Goal: Information Seeking & Learning: Learn about a topic

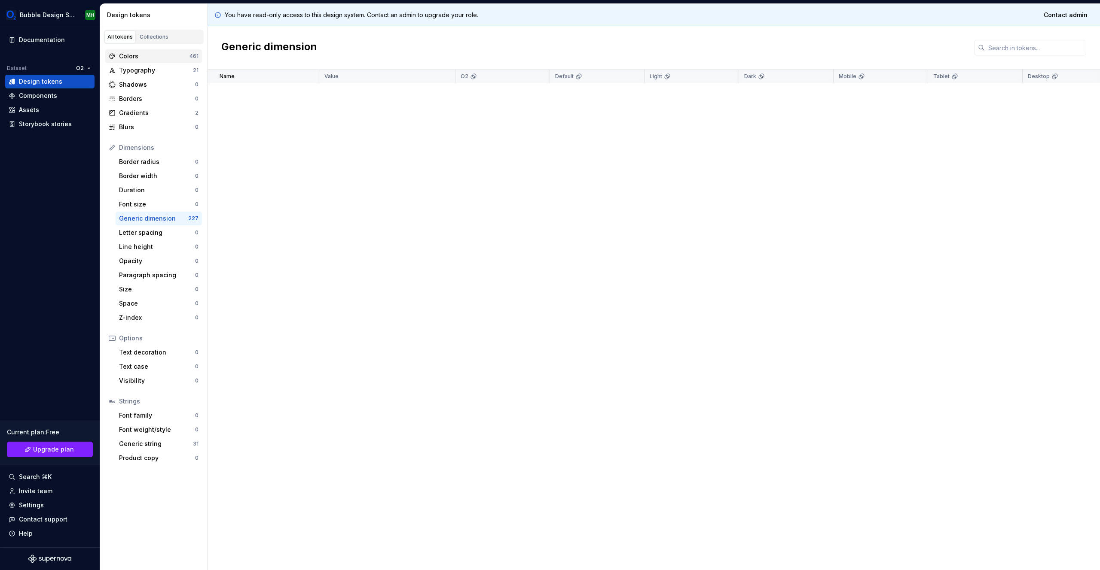
scroll to position [984, 0]
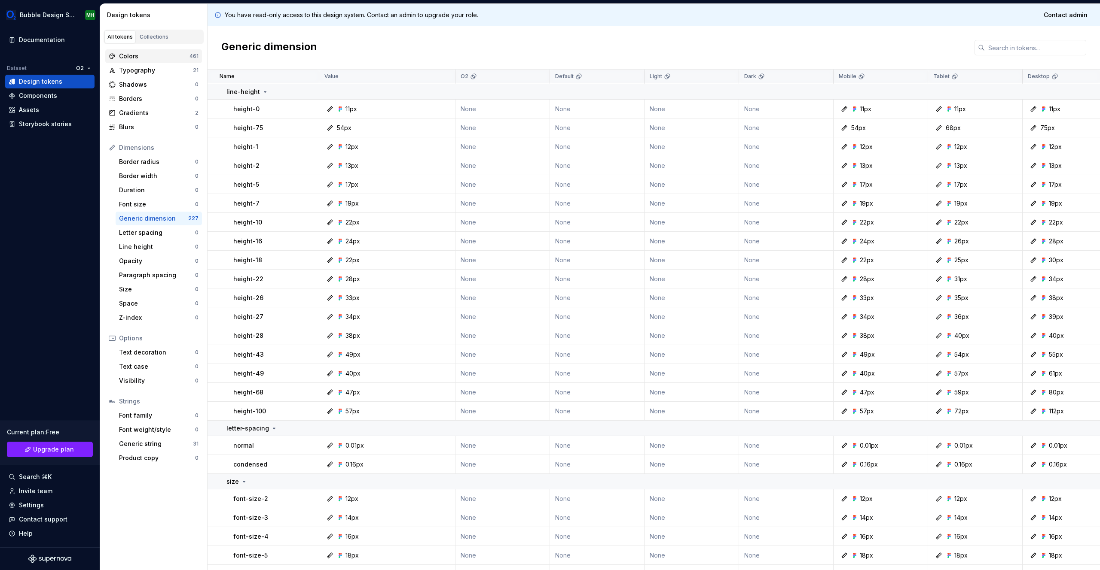
click at [150, 62] on div "Colors 461" at bounding box center [153, 56] width 97 height 14
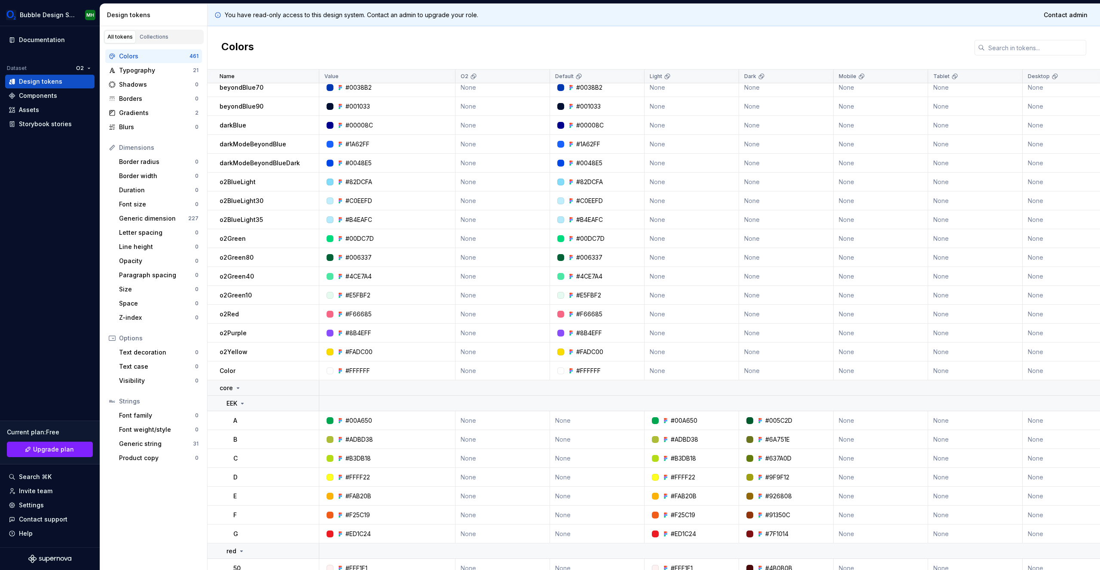
scroll to position [155, 0]
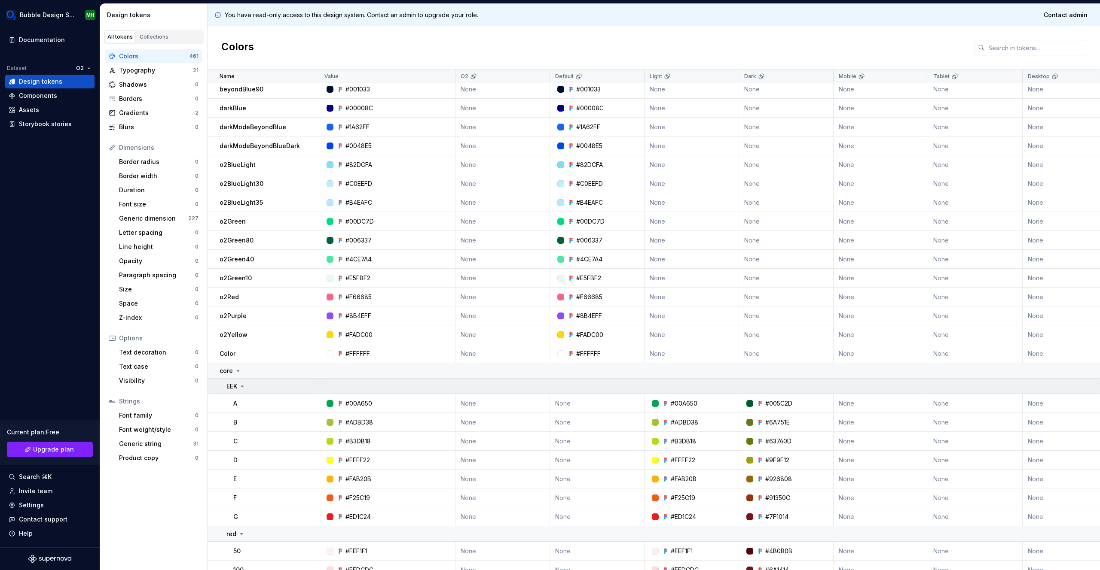
click at [239, 385] on icon at bounding box center [242, 386] width 7 height 7
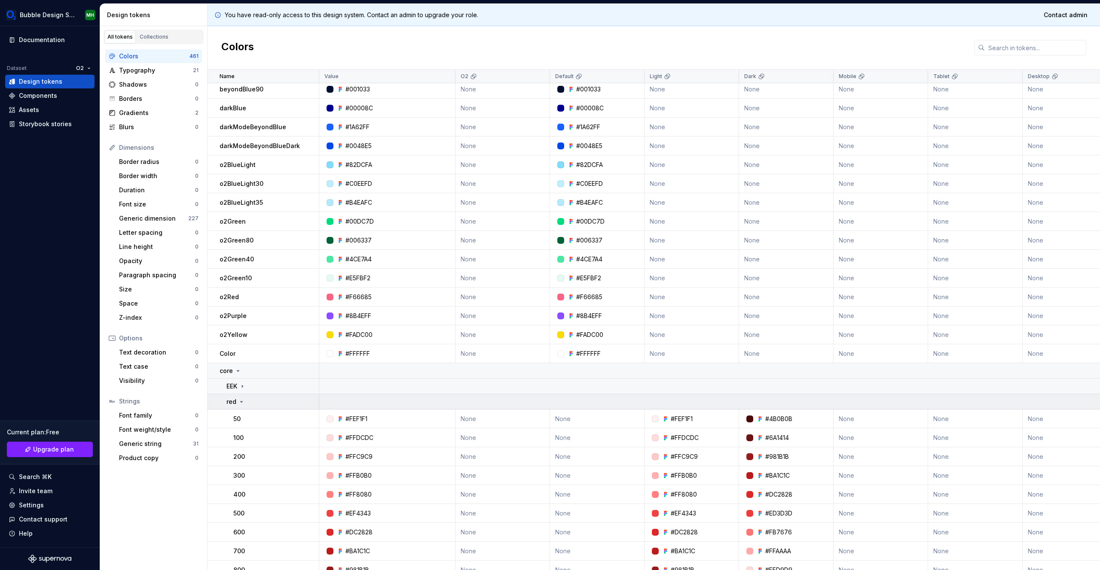
click at [240, 399] on icon at bounding box center [241, 402] width 7 height 7
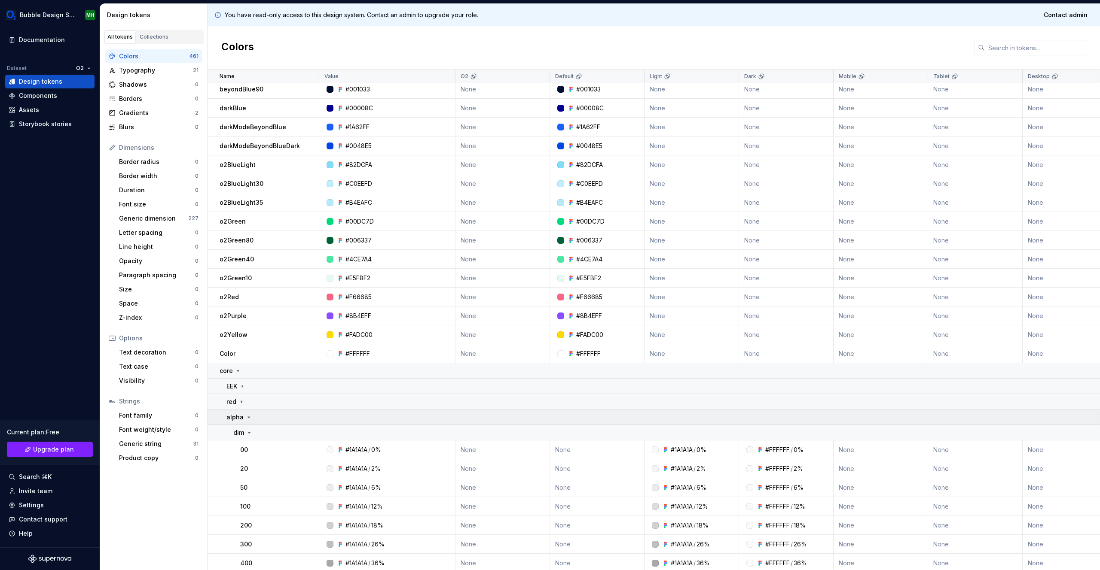
click at [240, 413] on p "alpha" at bounding box center [234, 417] width 17 height 9
click at [244, 435] on icon at bounding box center [244, 433] width 7 height 7
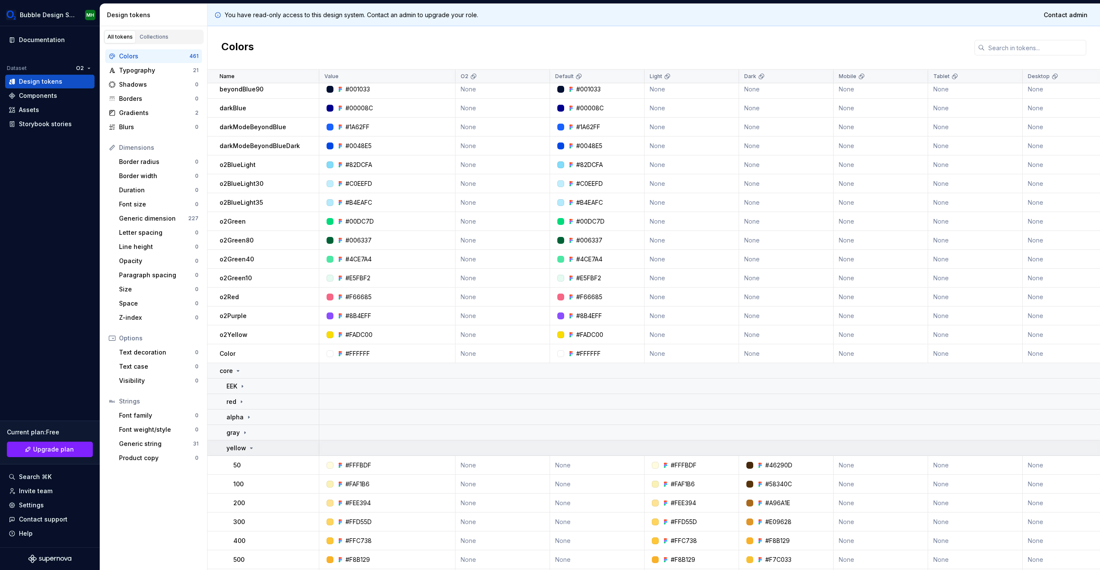
click at [244, 450] on p "yellow" at bounding box center [236, 448] width 20 height 9
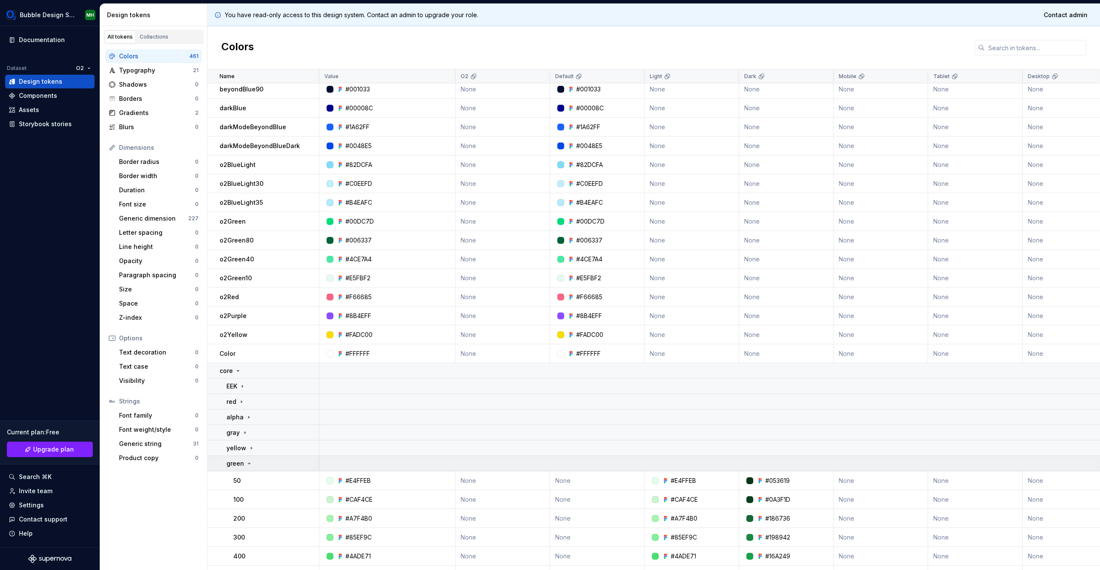
click at [246, 461] on icon at bounding box center [249, 464] width 7 height 7
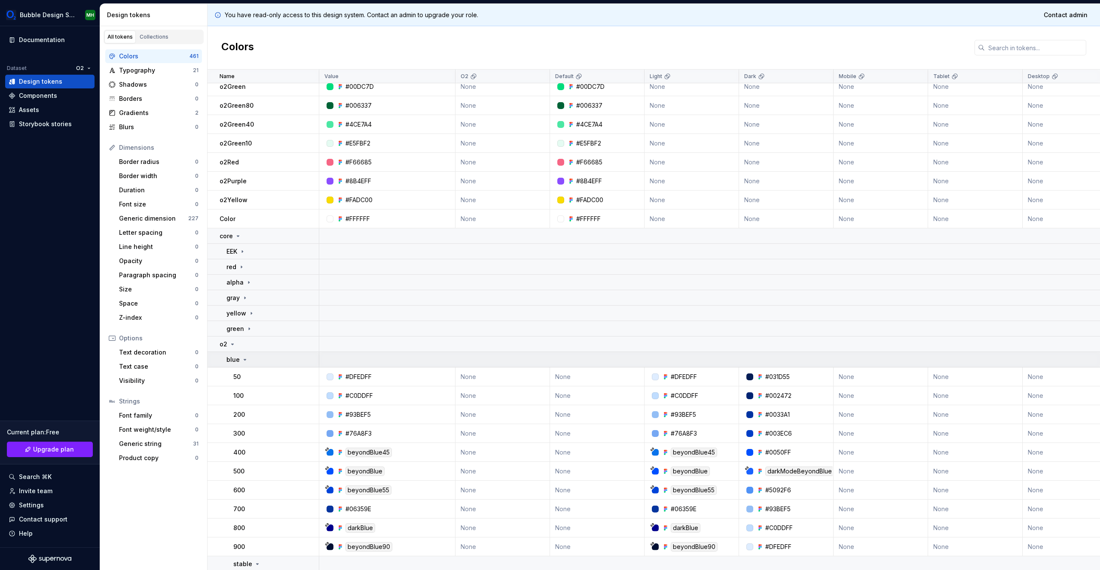
scroll to position [293, 0]
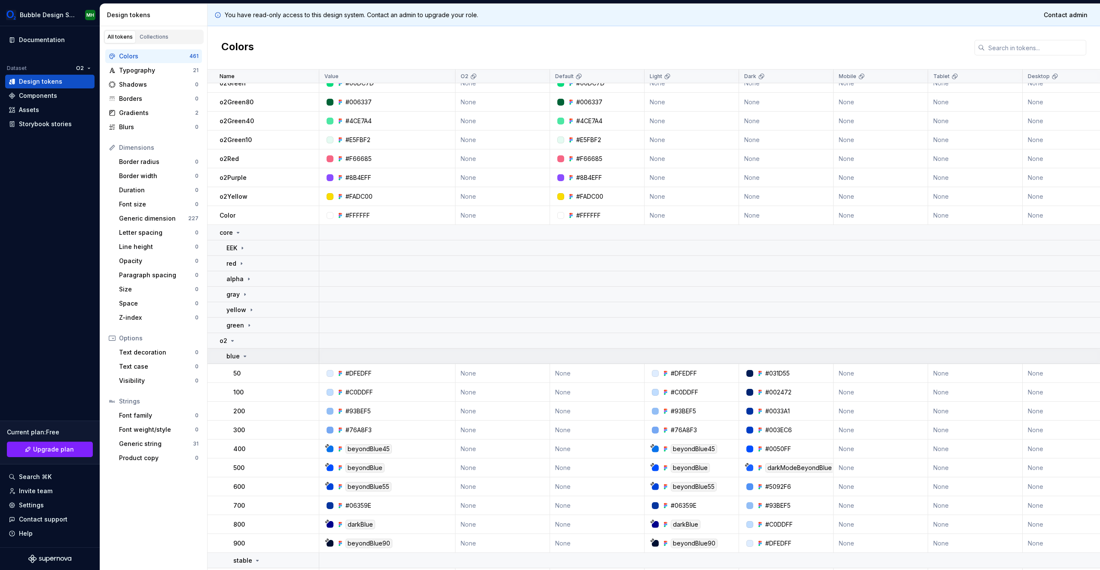
click at [247, 355] on icon at bounding box center [244, 356] width 7 height 7
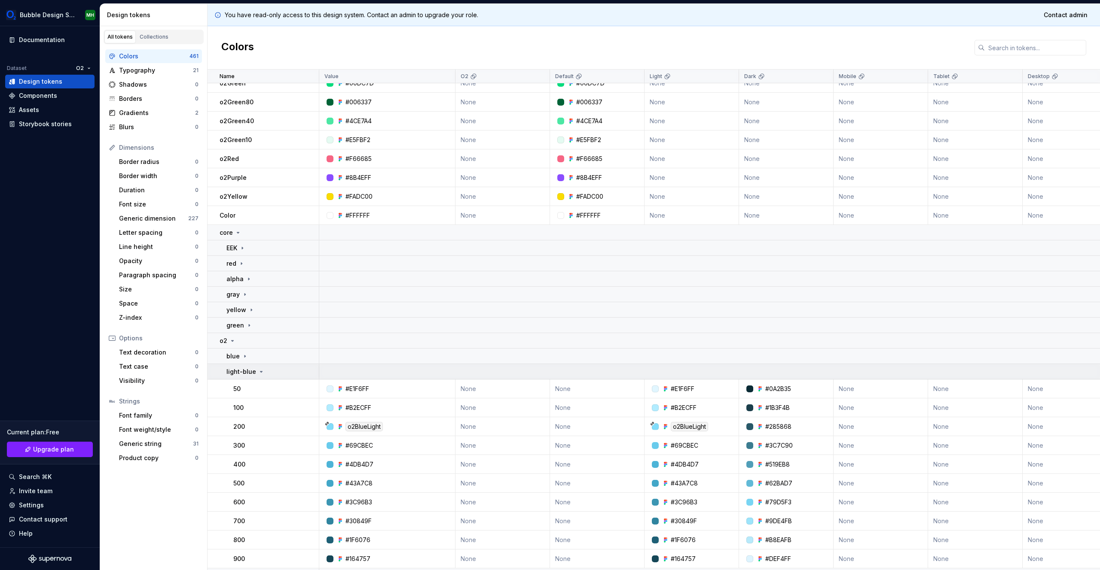
click at [258, 372] on icon at bounding box center [261, 372] width 7 height 7
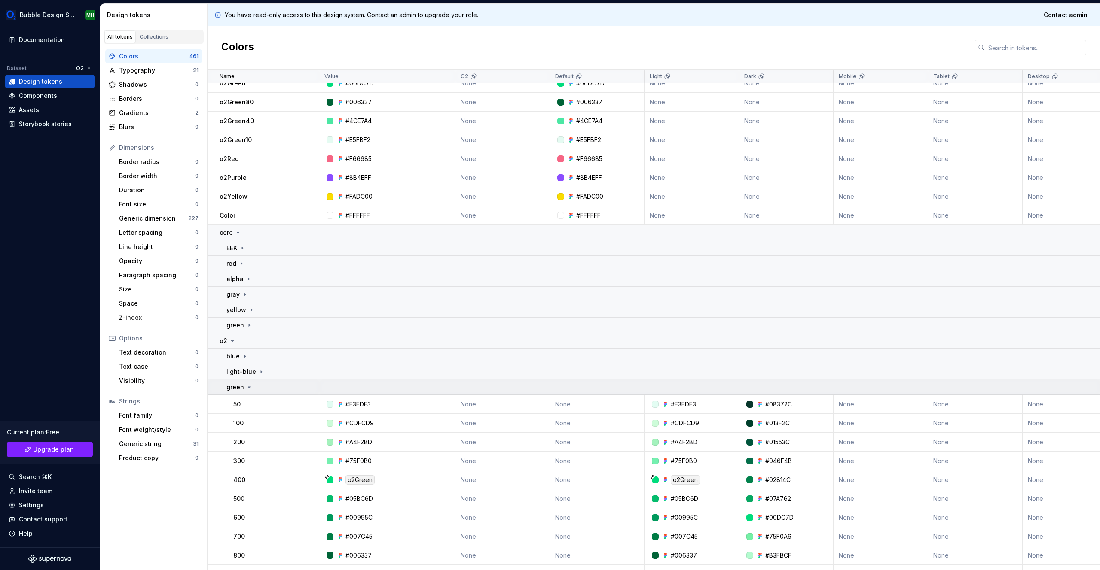
click at [248, 389] on icon at bounding box center [249, 387] width 7 height 7
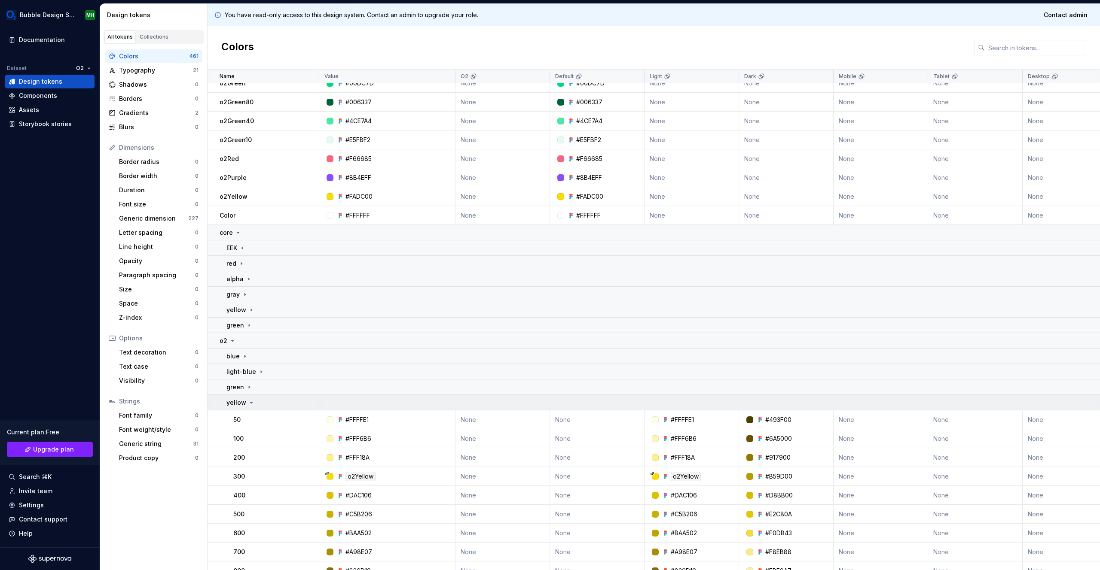
click at [250, 405] on icon at bounding box center [251, 403] width 7 height 7
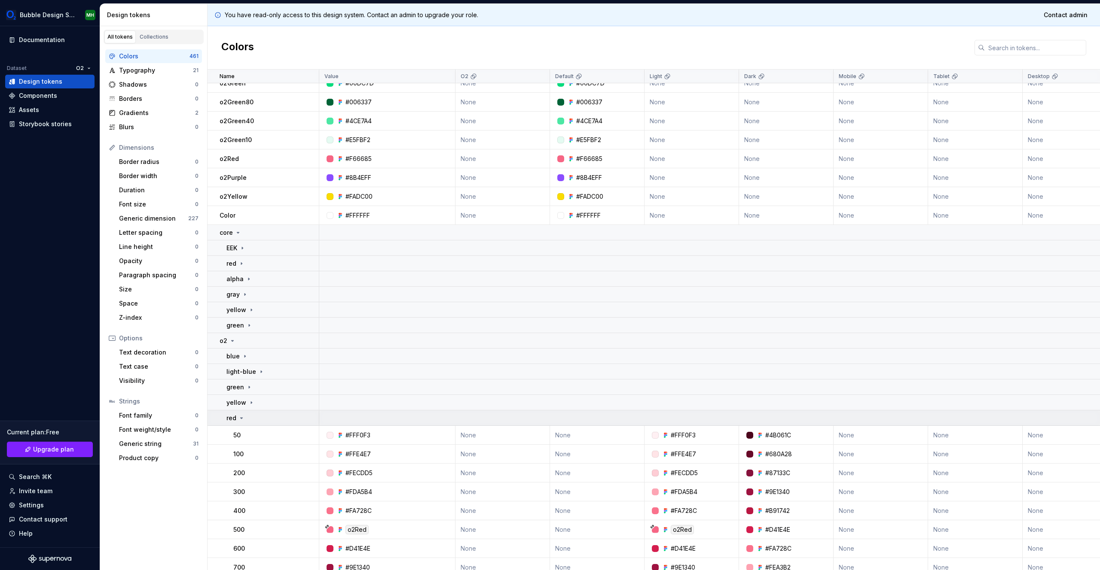
click at [245, 417] on div "red" at bounding box center [272, 418] width 92 height 9
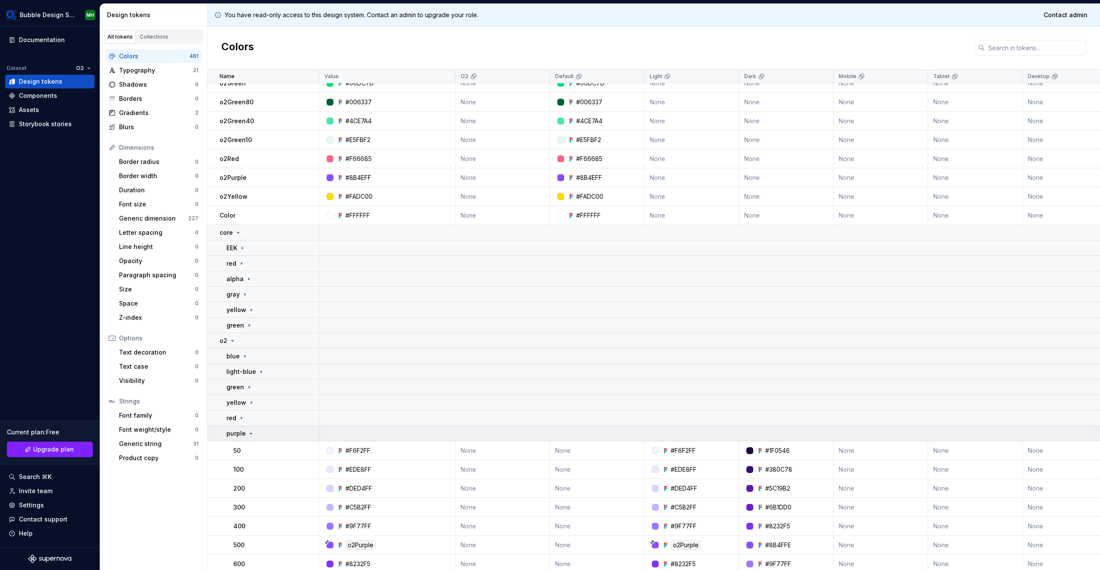
click at [248, 435] on icon at bounding box center [250, 433] width 7 height 7
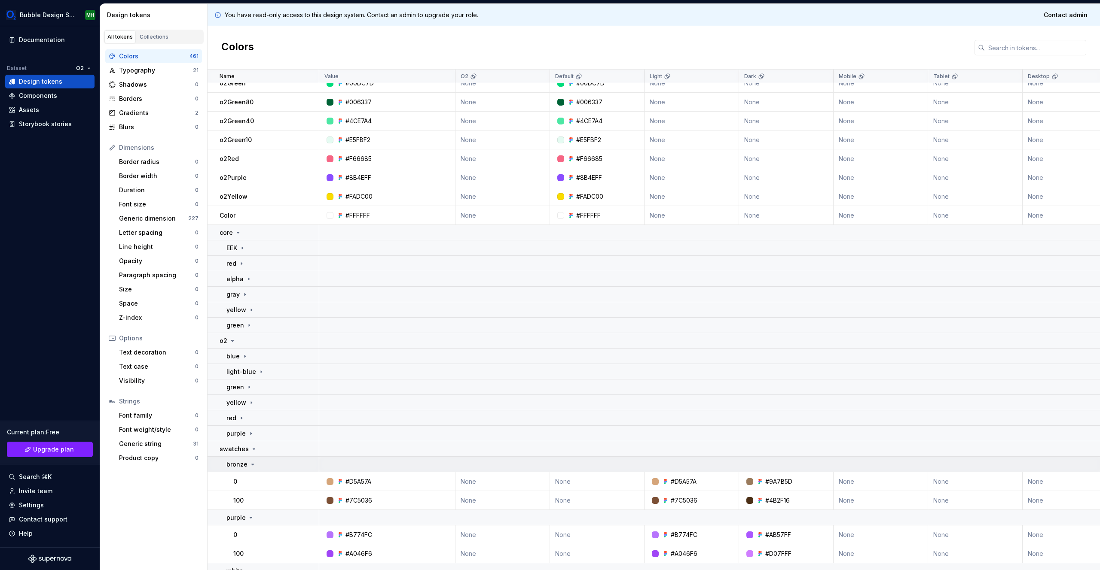
click at [251, 468] on icon at bounding box center [252, 464] width 7 height 7
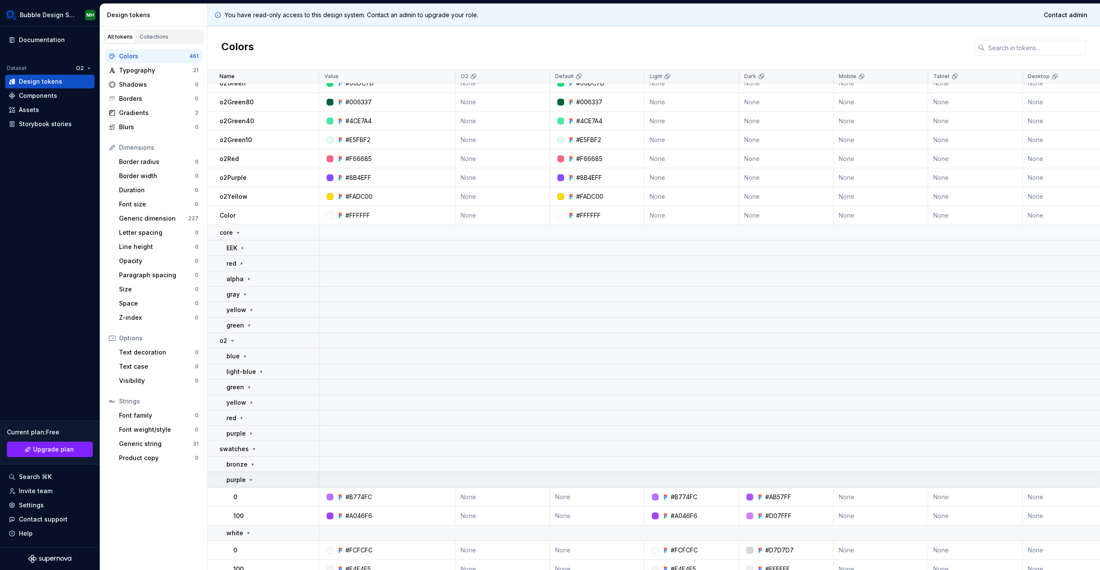
click at [251, 482] on icon at bounding box center [250, 480] width 7 height 7
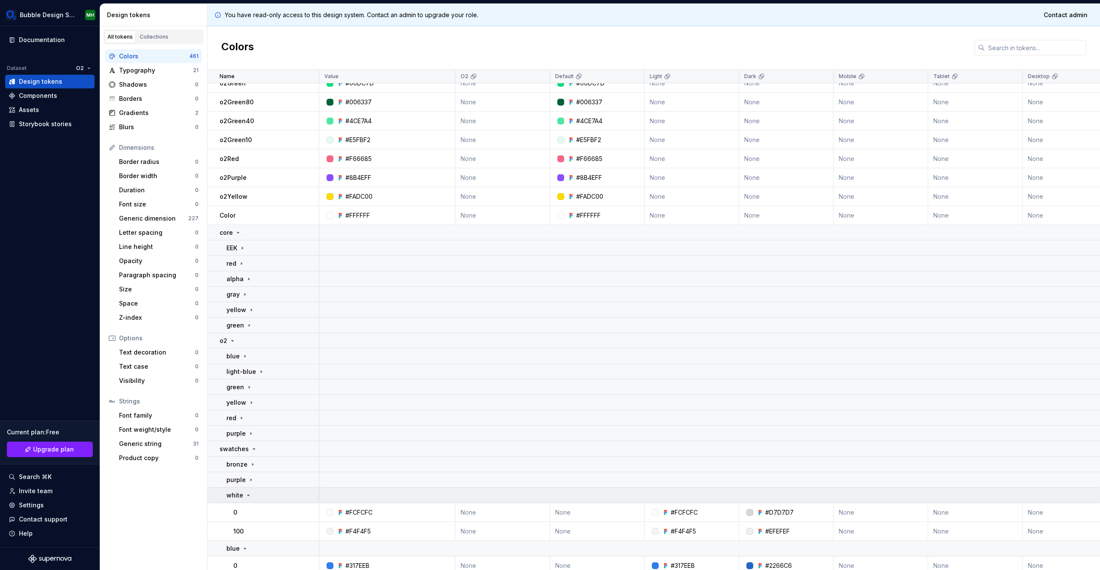
click at [251, 497] on div "white" at bounding box center [272, 495] width 92 height 9
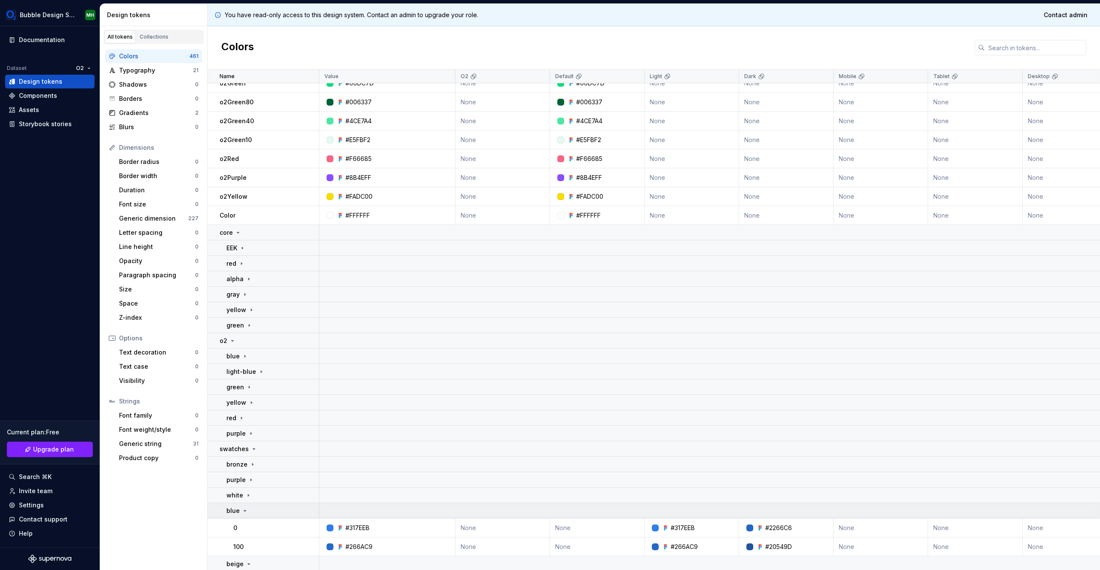
click at [250, 514] on div "blue" at bounding box center [272, 511] width 92 height 9
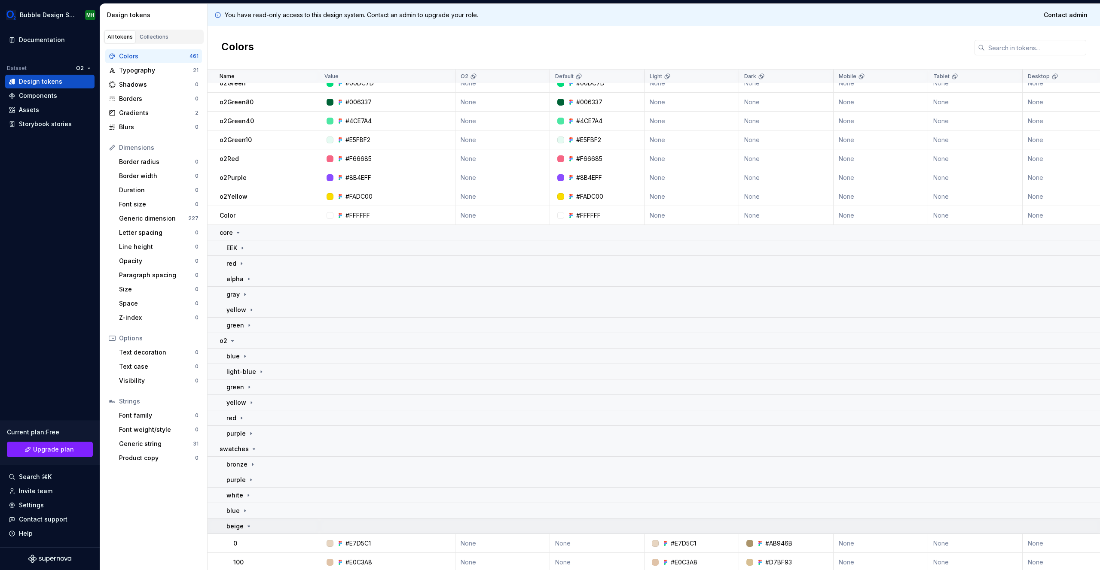
click at [246, 524] on icon at bounding box center [248, 526] width 7 height 7
click at [245, 540] on icon at bounding box center [244, 542] width 7 height 7
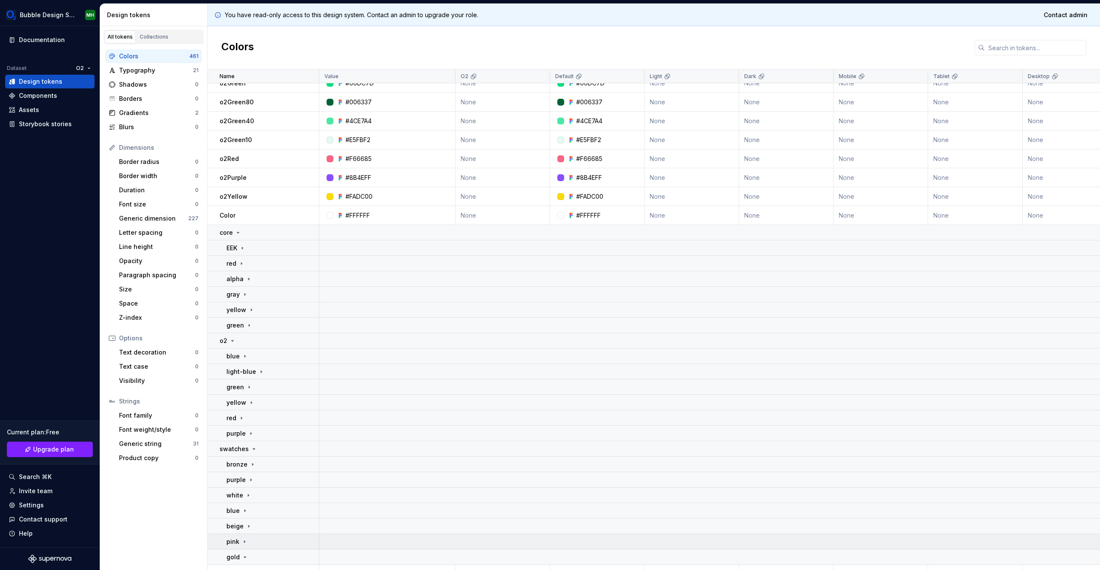
click at [245, 540] on icon at bounding box center [244, 542] width 7 height 7
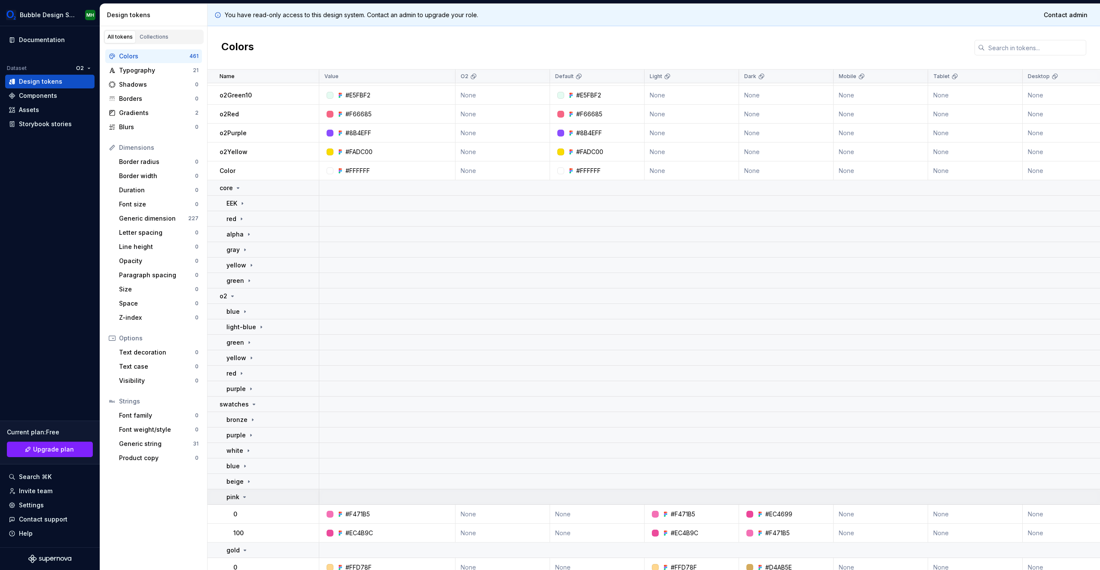
scroll to position [355, 0]
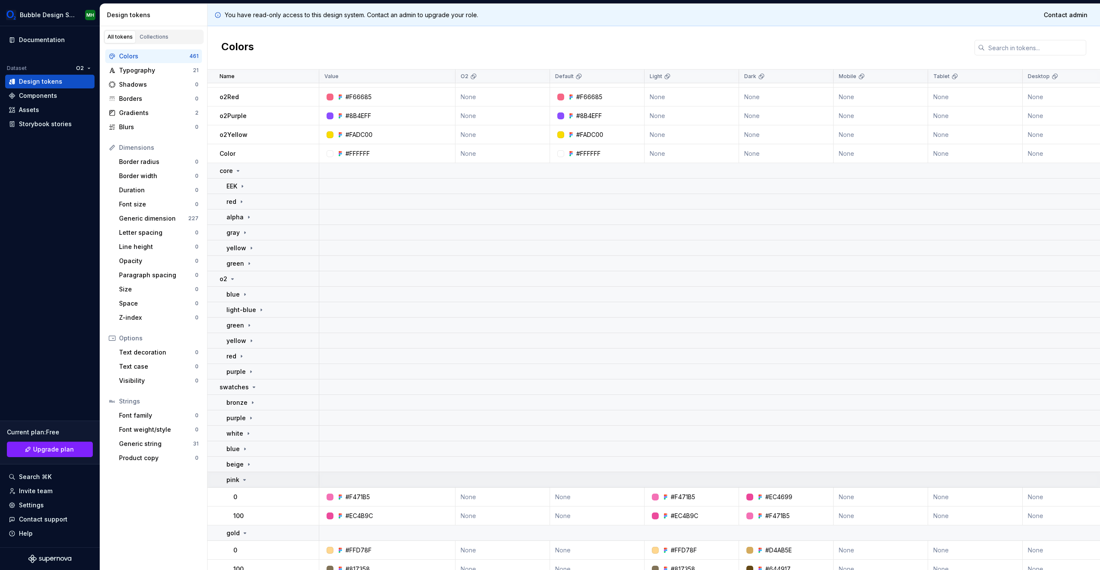
click at [245, 482] on icon at bounding box center [244, 480] width 7 height 7
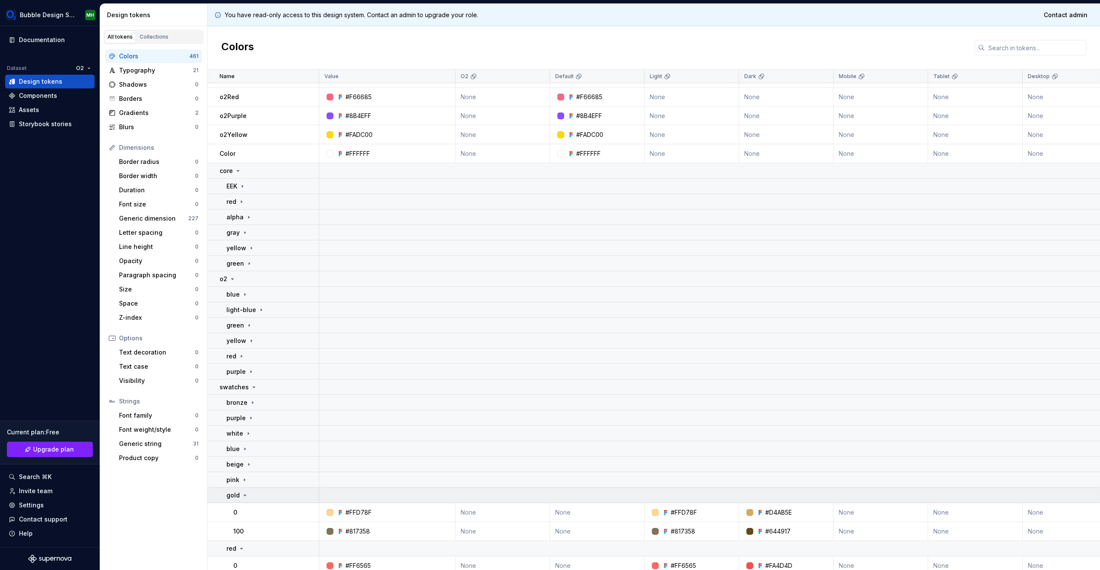
click at [245, 497] on icon at bounding box center [244, 495] width 7 height 7
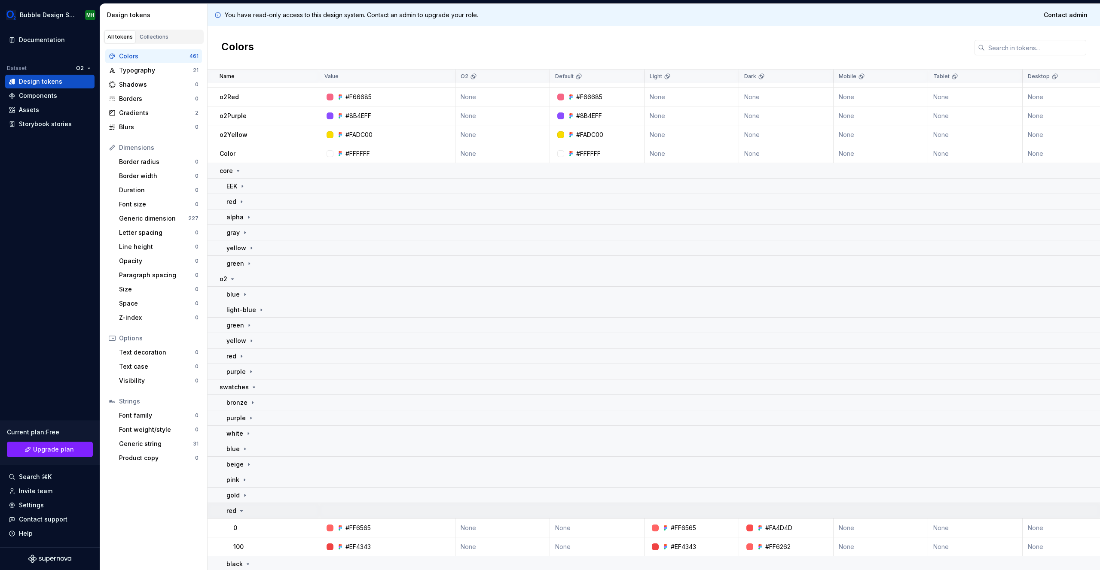
click at [244, 512] on icon at bounding box center [241, 511] width 7 height 7
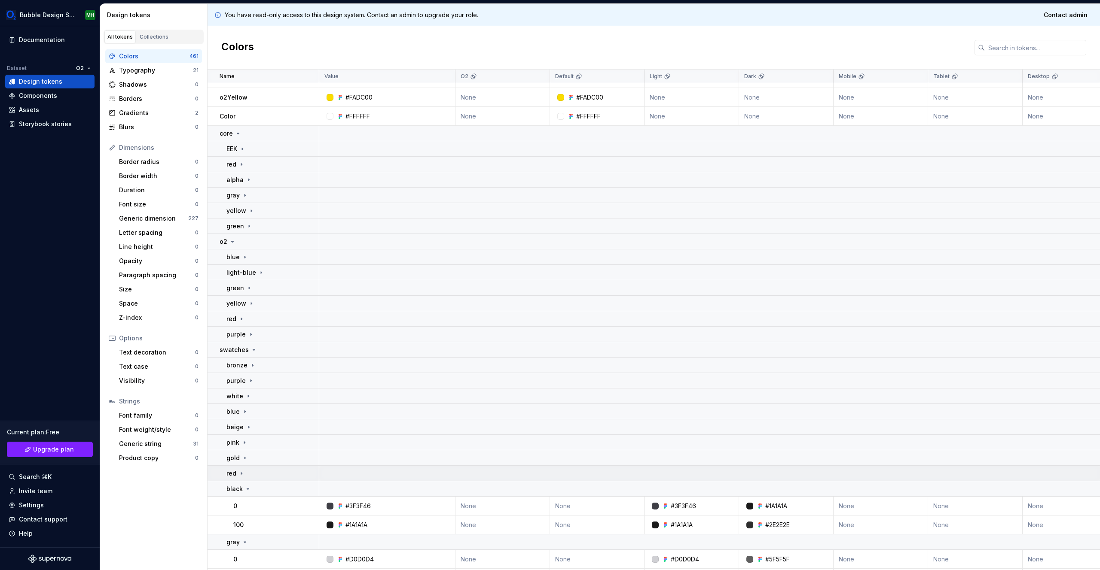
scroll to position [393, 0]
click at [245, 487] on icon at bounding box center [247, 488] width 7 height 7
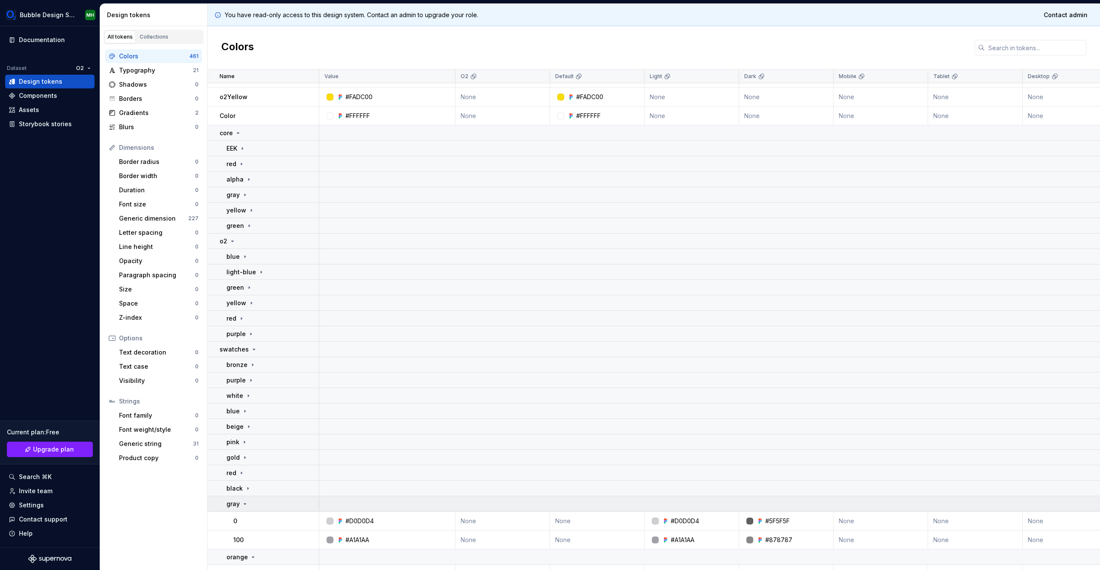
click at [242, 505] on icon at bounding box center [244, 504] width 7 height 7
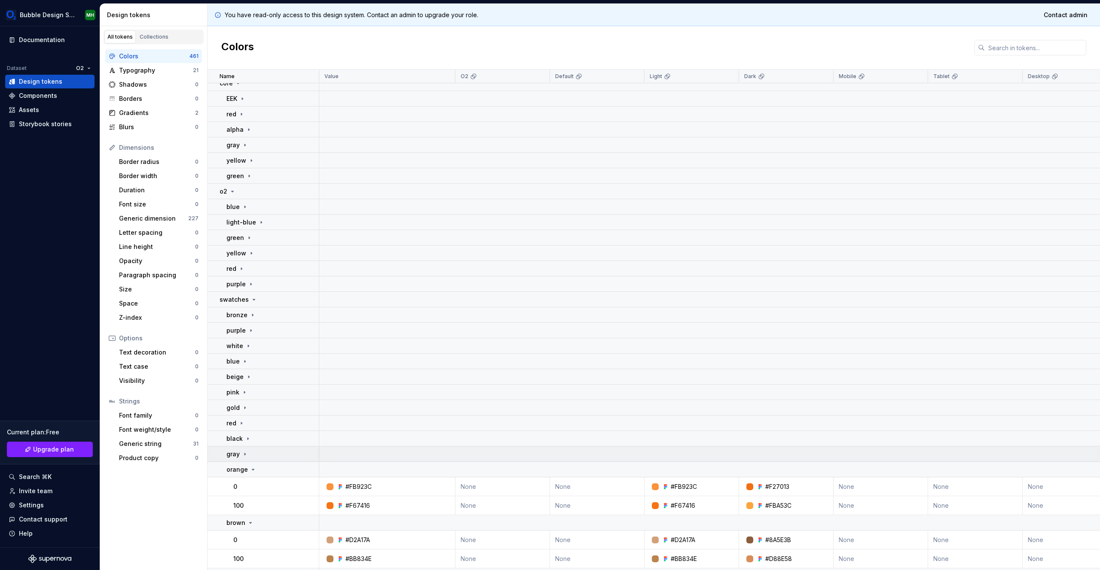
scroll to position [455, 0]
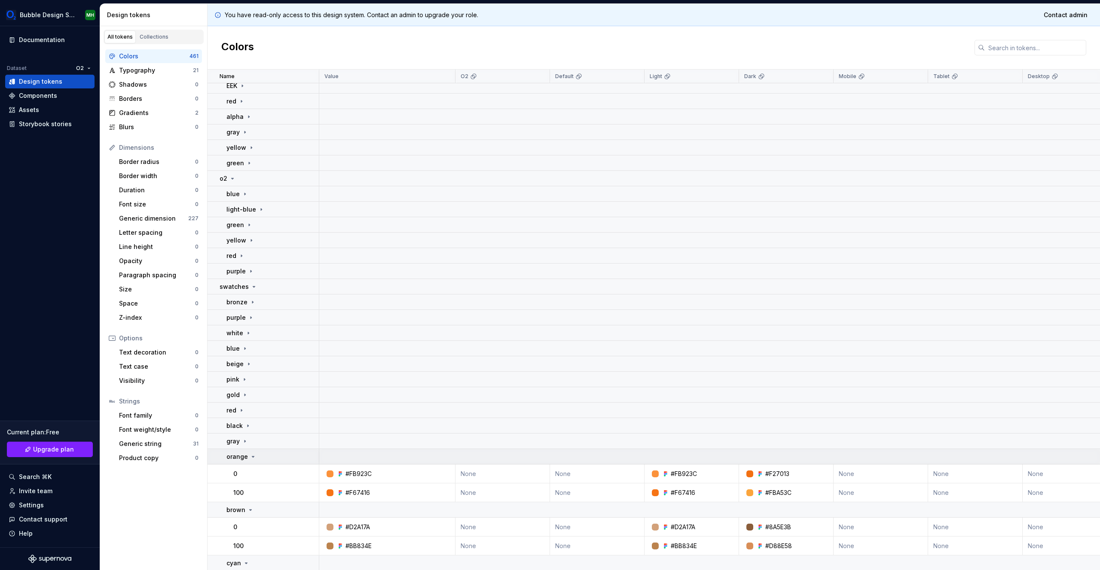
click at [247, 458] on div "orange" at bounding box center [241, 457] width 30 height 9
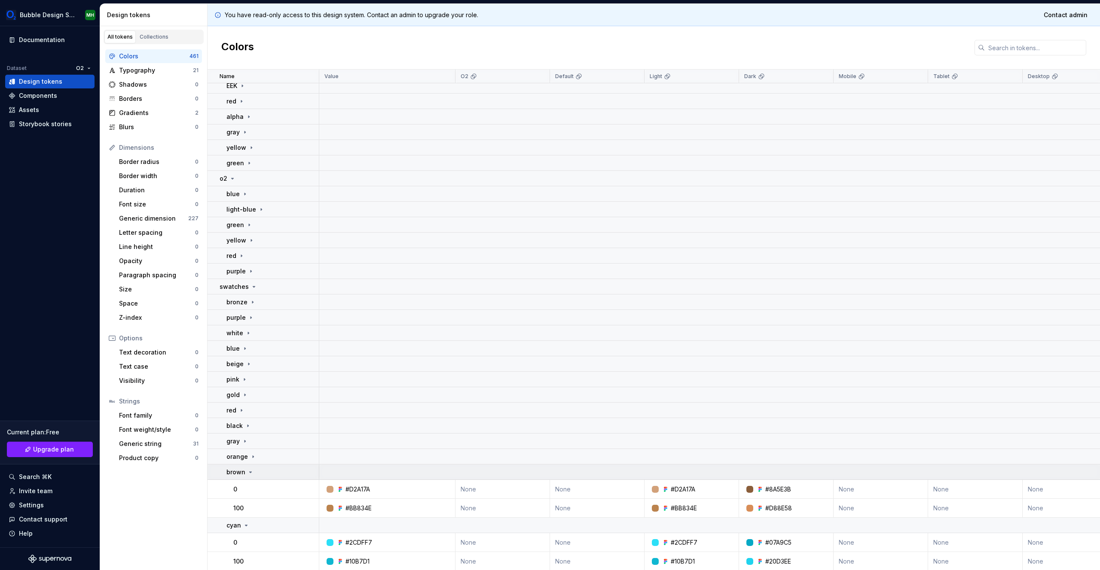
click at [248, 476] on icon at bounding box center [250, 472] width 7 height 7
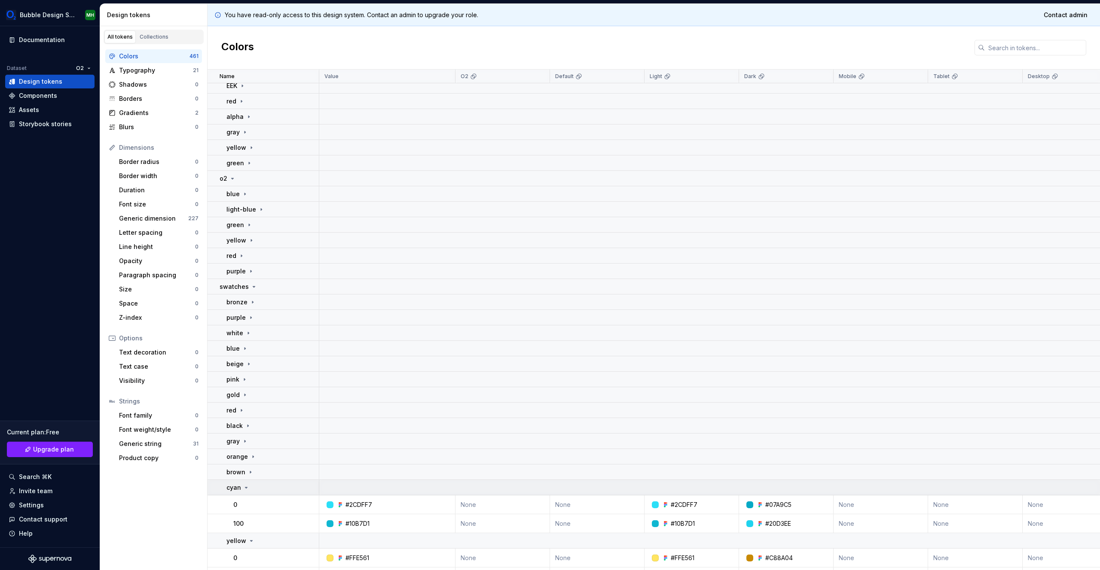
click at [246, 491] on icon at bounding box center [246, 488] width 7 height 7
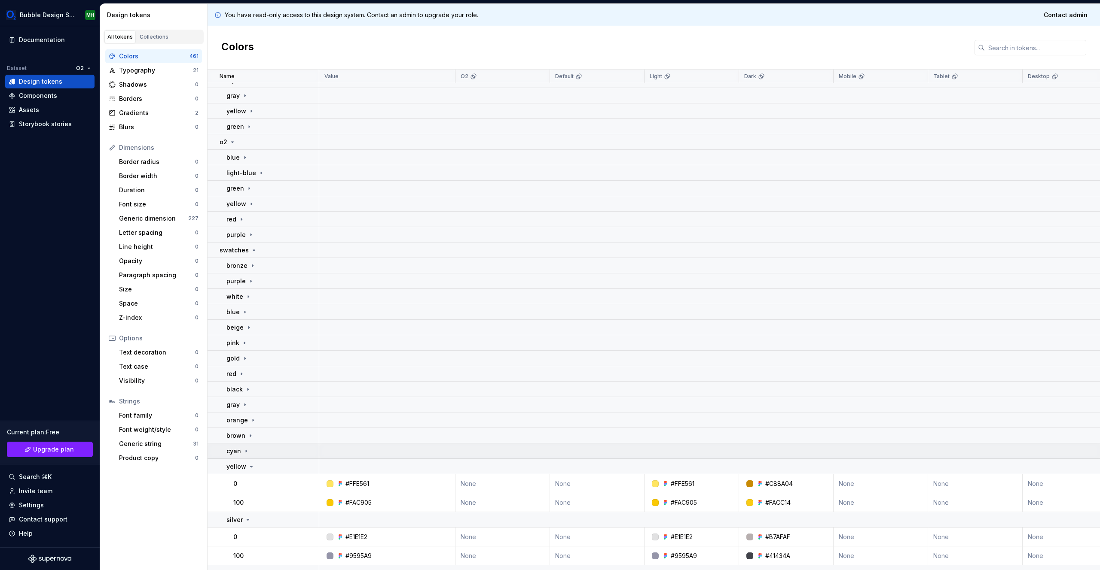
scroll to position [502, 0]
click at [250, 458] on icon at bounding box center [251, 456] width 7 height 7
click at [248, 474] on icon at bounding box center [247, 472] width 7 height 7
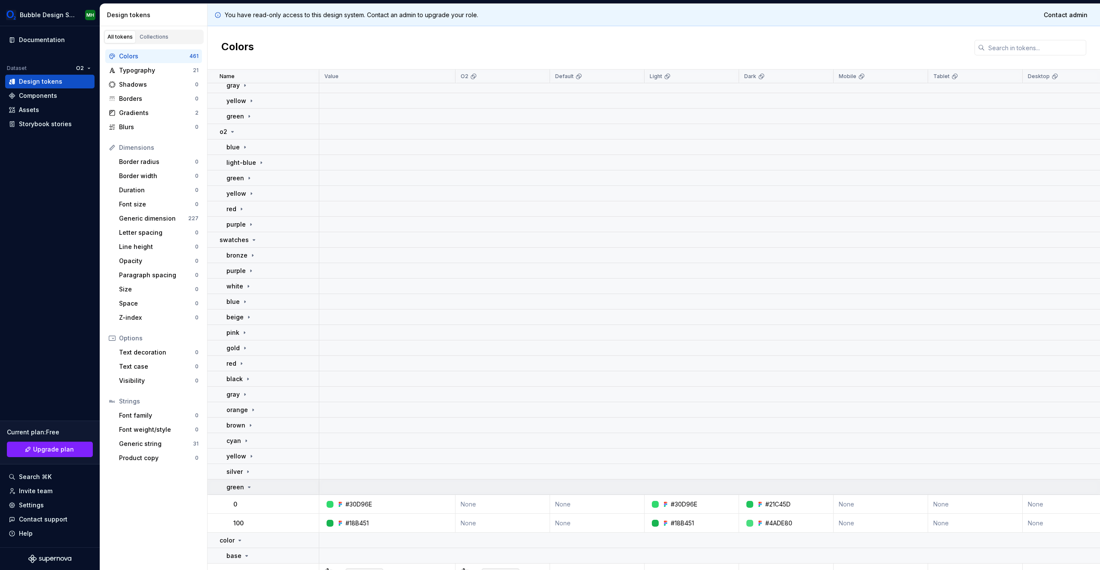
click at [246, 489] on icon at bounding box center [249, 487] width 7 height 7
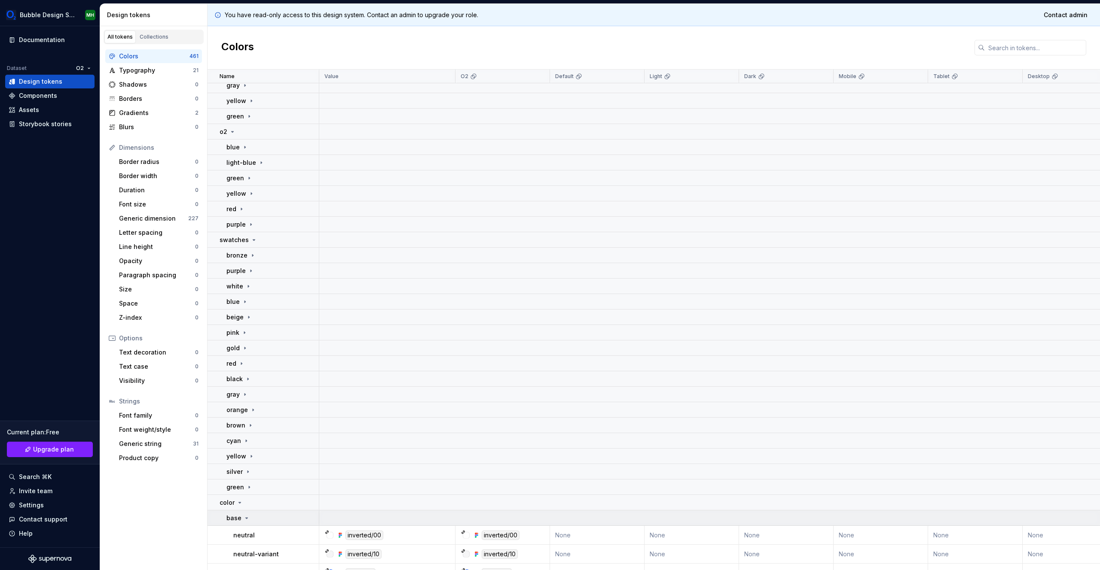
click at [249, 520] on div "base" at bounding box center [272, 518] width 92 height 9
click at [252, 516] on td "surface" at bounding box center [263, 511] width 112 height 15
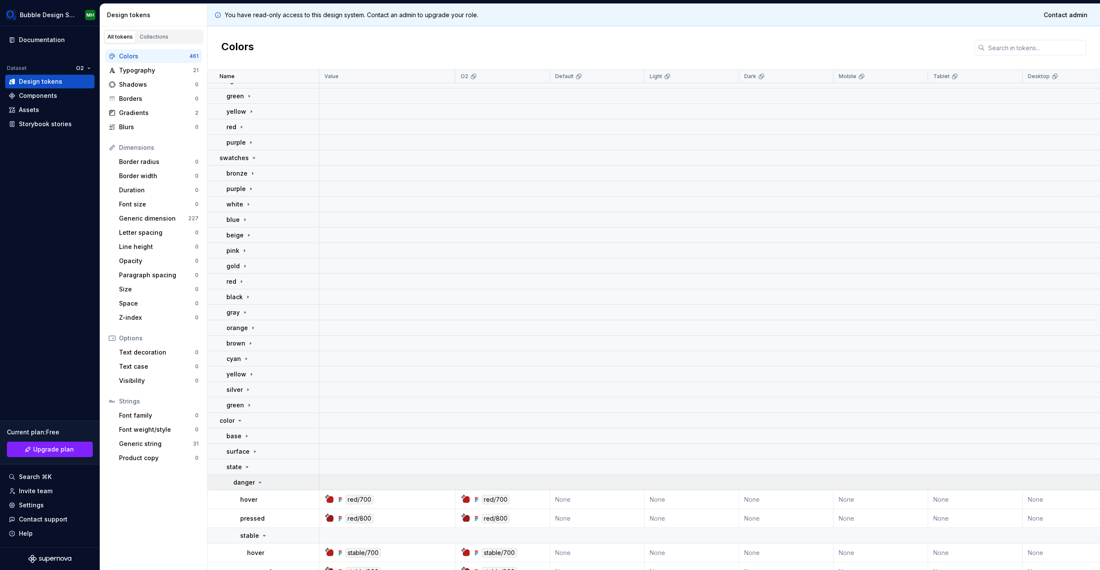
click at [252, 480] on p "danger" at bounding box center [243, 483] width 21 height 9
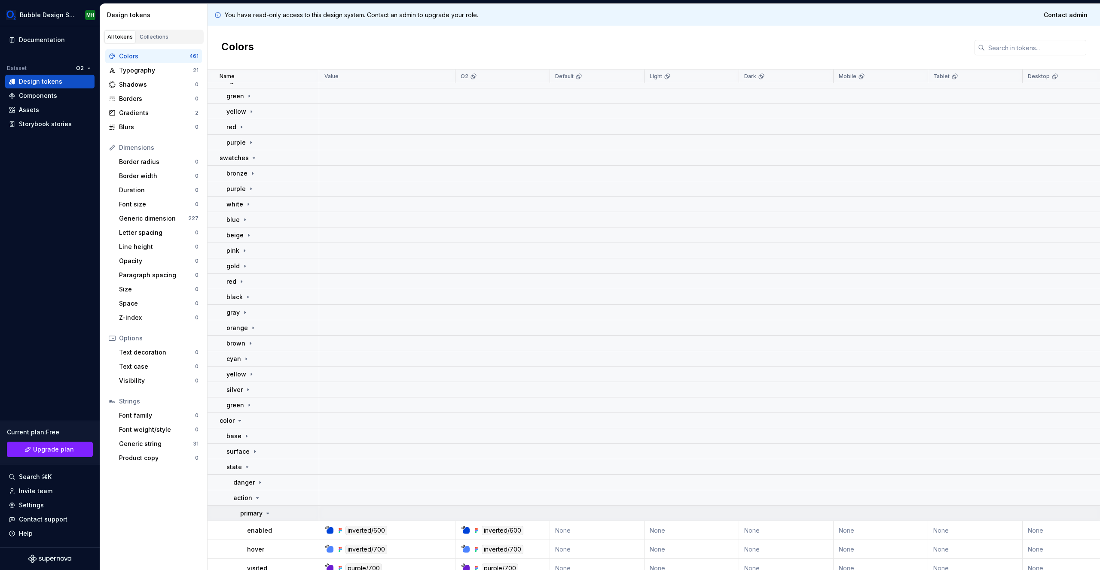
click at [265, 514] on icon at bounding box center [267, 513] width 7 height 7
click at [259, 500] on icon at bounding box center [257, 498] width 7 height 7
click at [257, 513] on icon at bounding box center [260, 513] width 7 height 7
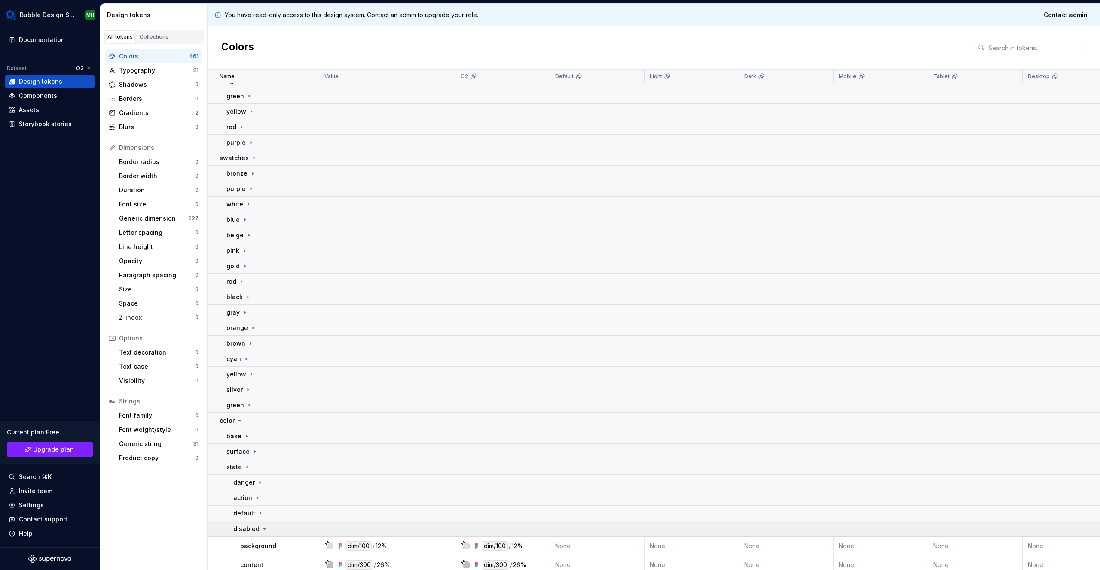
click at [258, 527] on div "disabled" at bounding box center [250, 529] width 35 height 9
click at [259, 540] on div "brand" at bounding box center [275, 544] width 85 height 9
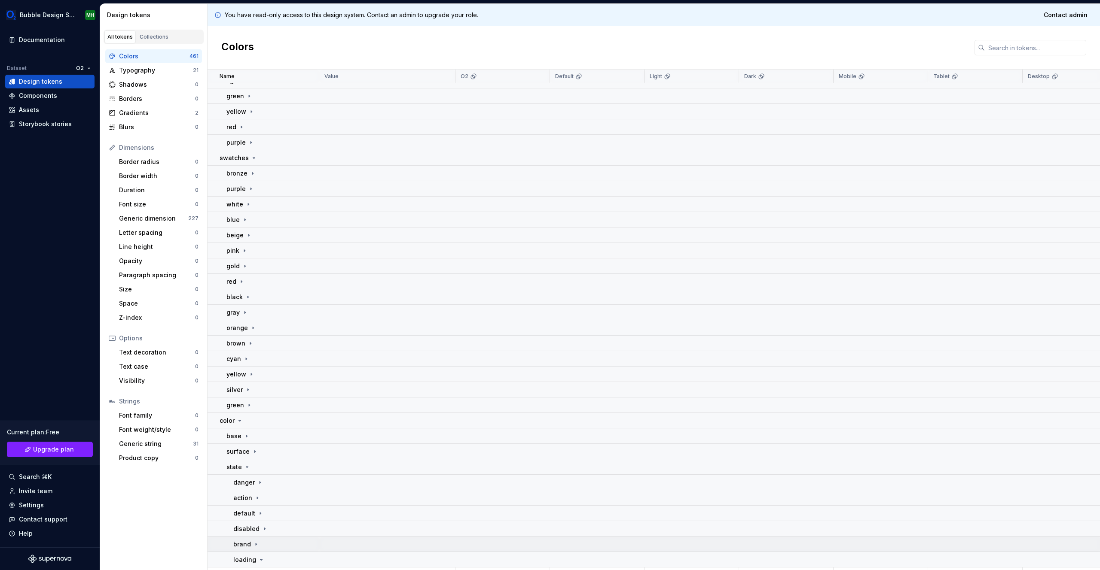
scroll to position [612, 0]
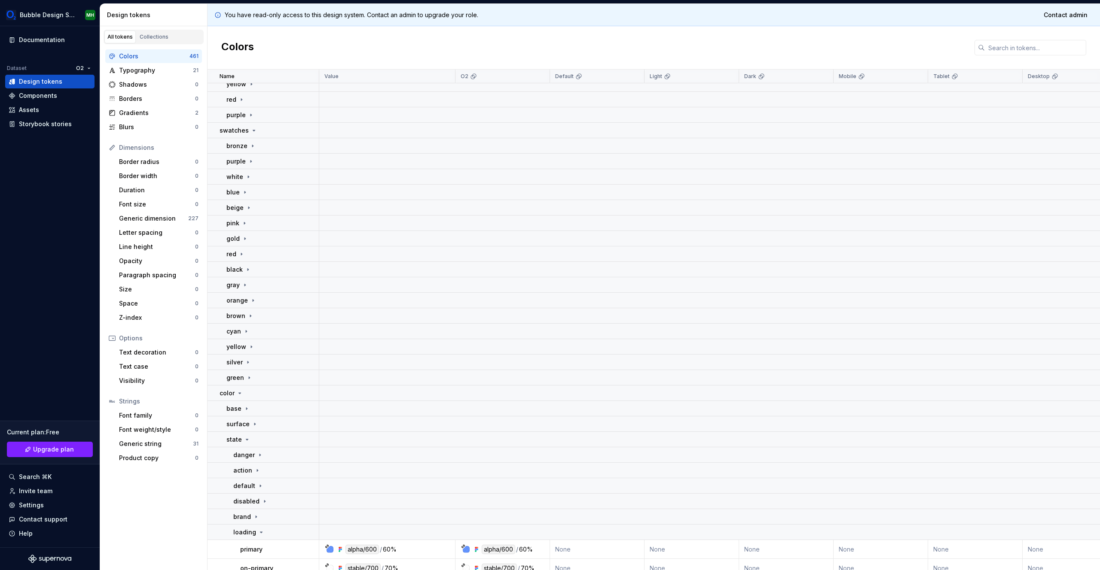
click at [259, 540] on td "primary" at bounding box center [263, 549] width 112 height 19
click at [260, 537] on td "loading" at bounding box center [263, 532] width 112 height 15
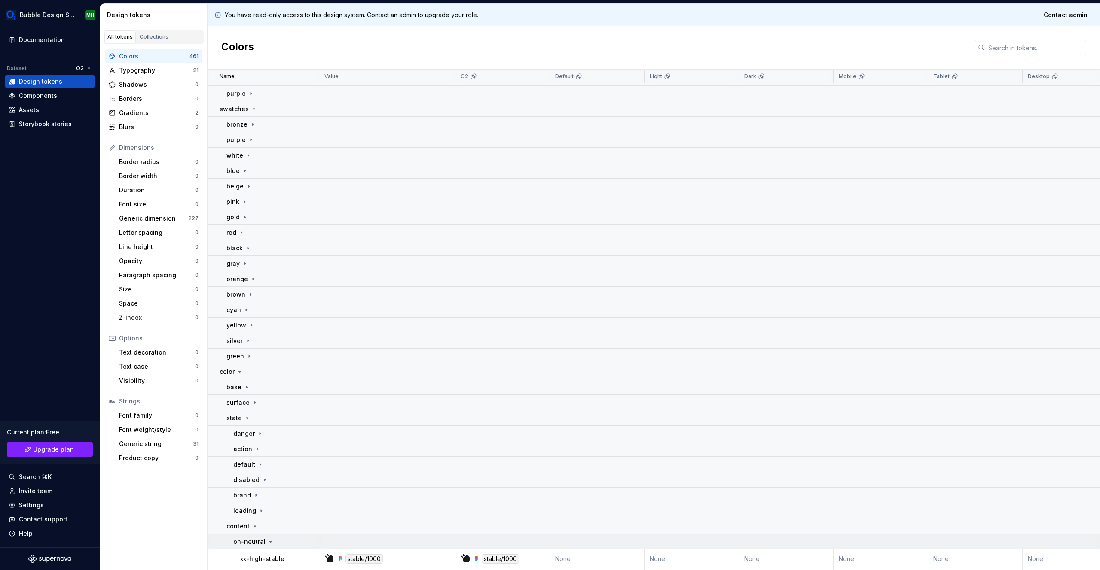
click at [263, 542] on p "on-neutral" at bounding box center [249, 542] width 32 height 9
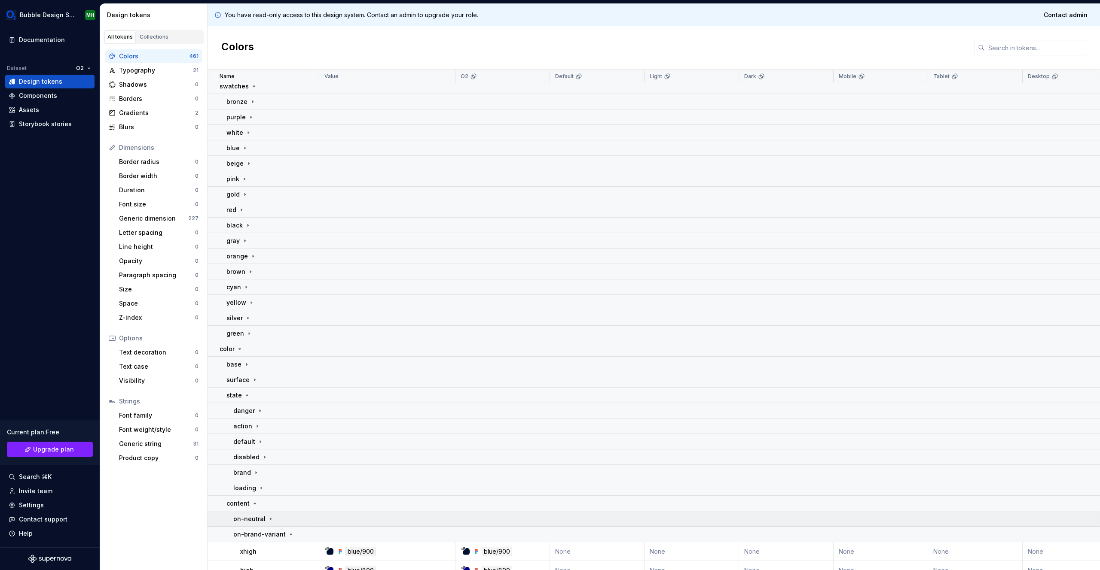
scroll to position [666, 0]
click at [259, 541] on div "xhigh" at bounding box center [279, 542] width 78 height 9
click at [267, 526] on p "on-brand-variant" at bounding box center [259, 525] width 52 height 9
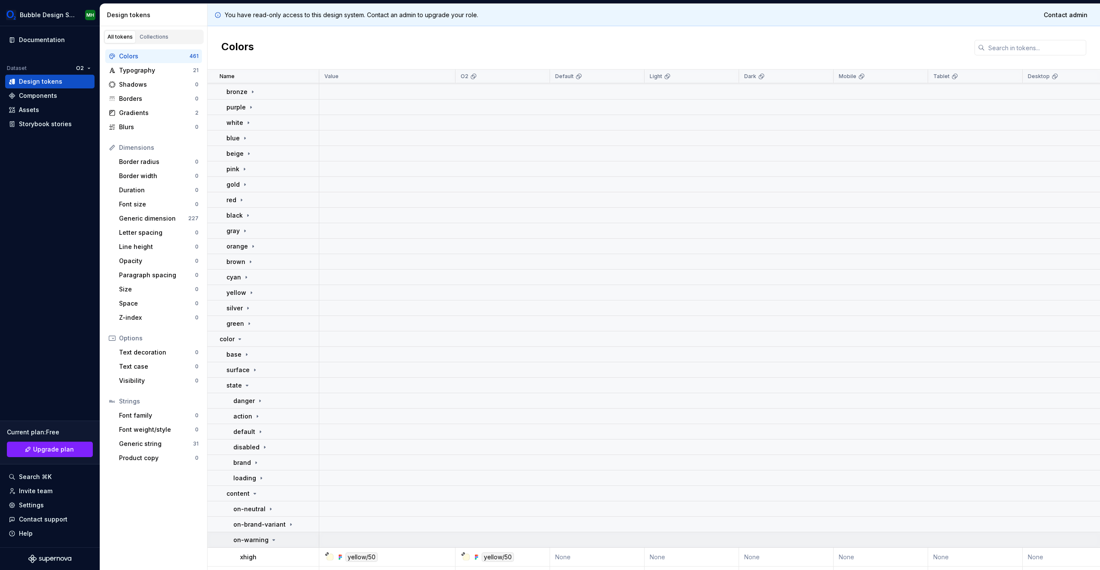
click at [262, 544] on p "on-warning" at bounding box center [250, 540] width 35 height 9
click at [262, 555] on p "on-danger" at bounding box center [249, 556] width 32 height 9
click at [268, 544] on td "on-danger-variant" at bounding box center [263, 539] width 112 height 15
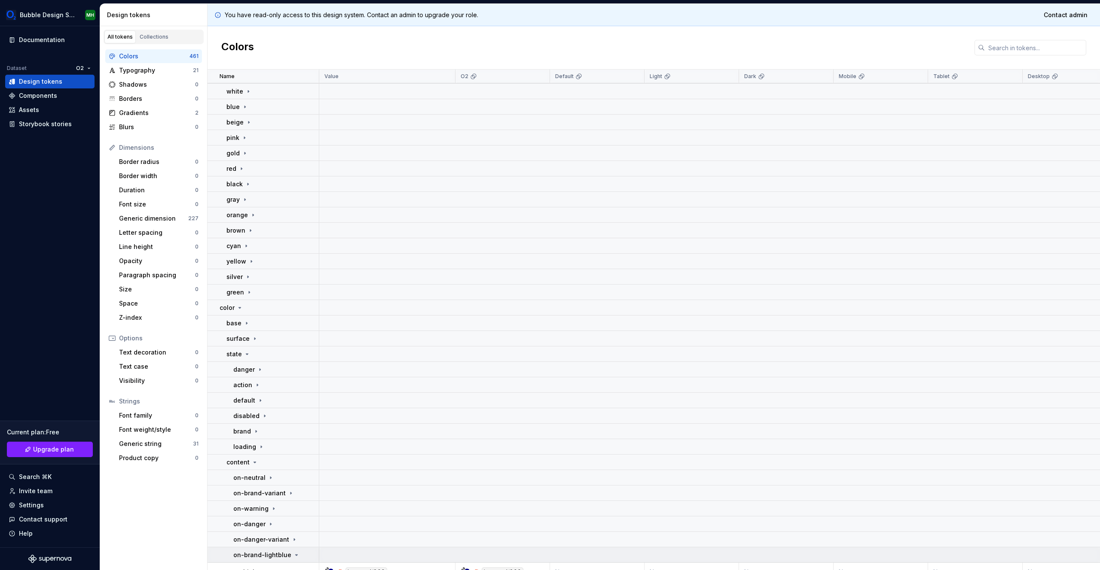
click at [264, 552] on p "on-brand-lightblue" at bounding box center [262, 555] width 58 height 9
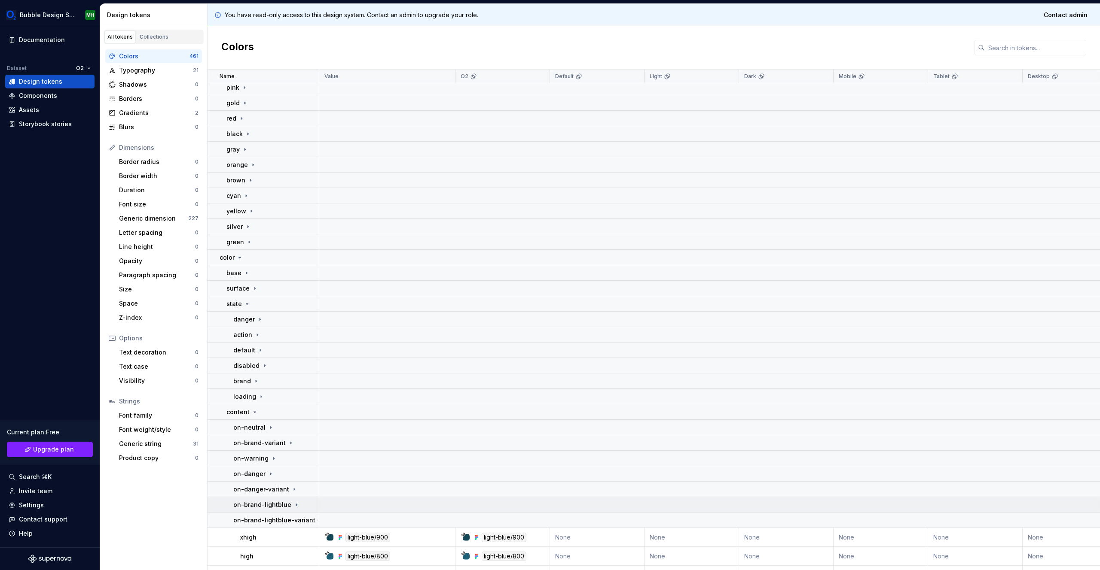
scroll to position [748, 0]
click at [276, 525] on td "on-brand-lightblue-variant" at bounding box center [263, 519] width 112 height 15
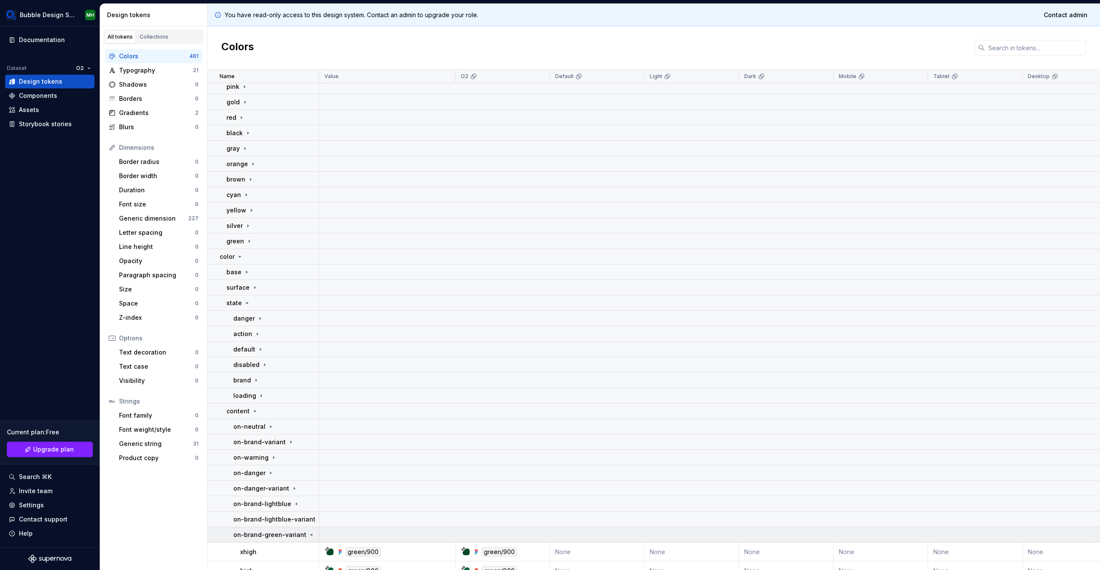
click at [265, 539] on p "on-brand-green-variant" at bounding box center [269, 535] width 73 height 9
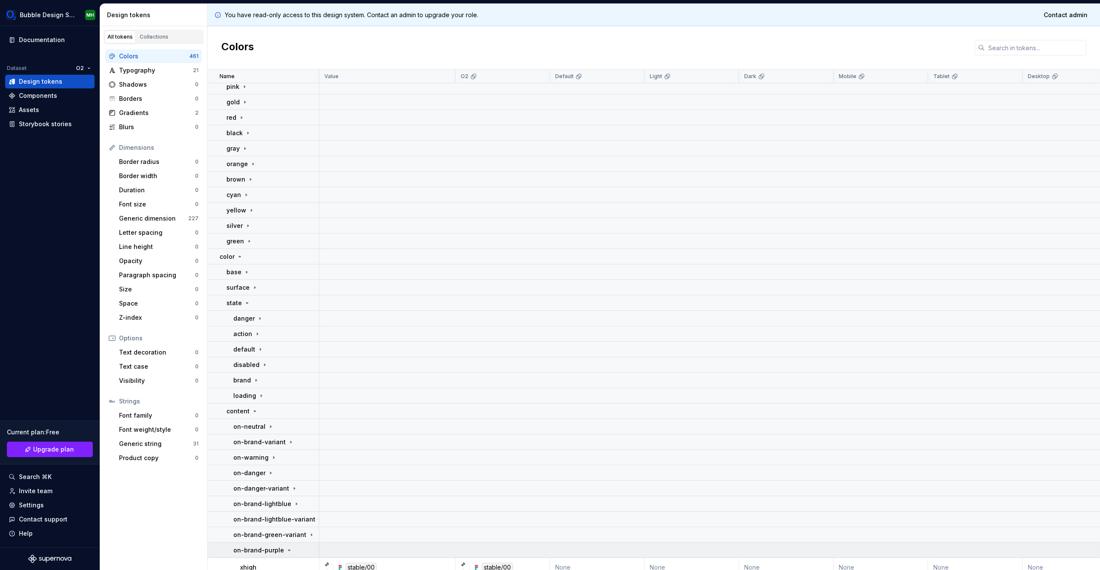
click at [261, 553] on p "on-brand-purple" at bounding box center [258, 550] width 51 height 9
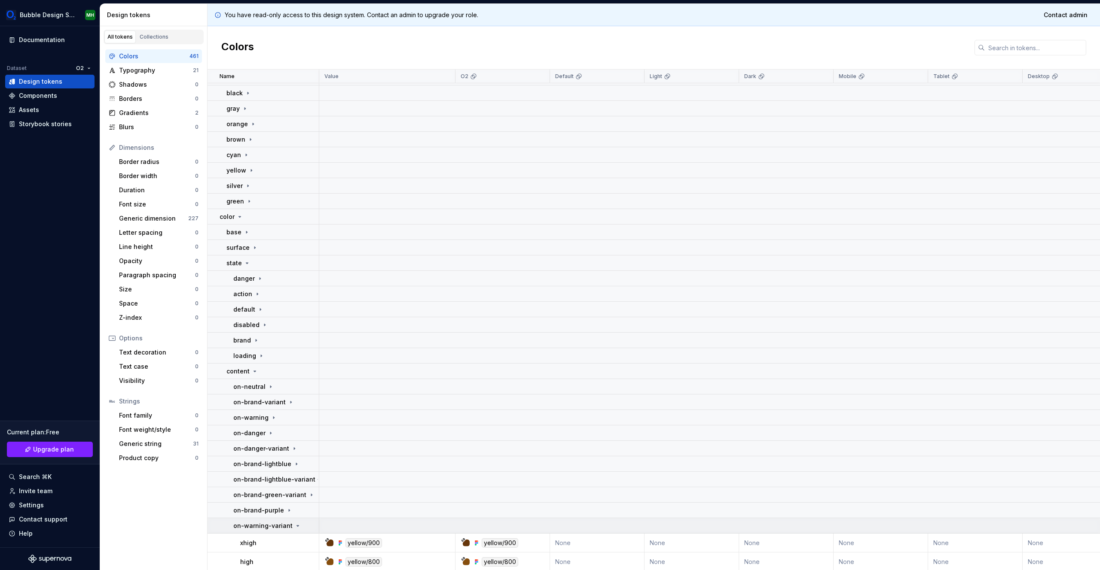
click at [275, 531] on td "on-warning-variant" at bounding box center [263, 526] width 112 height 15
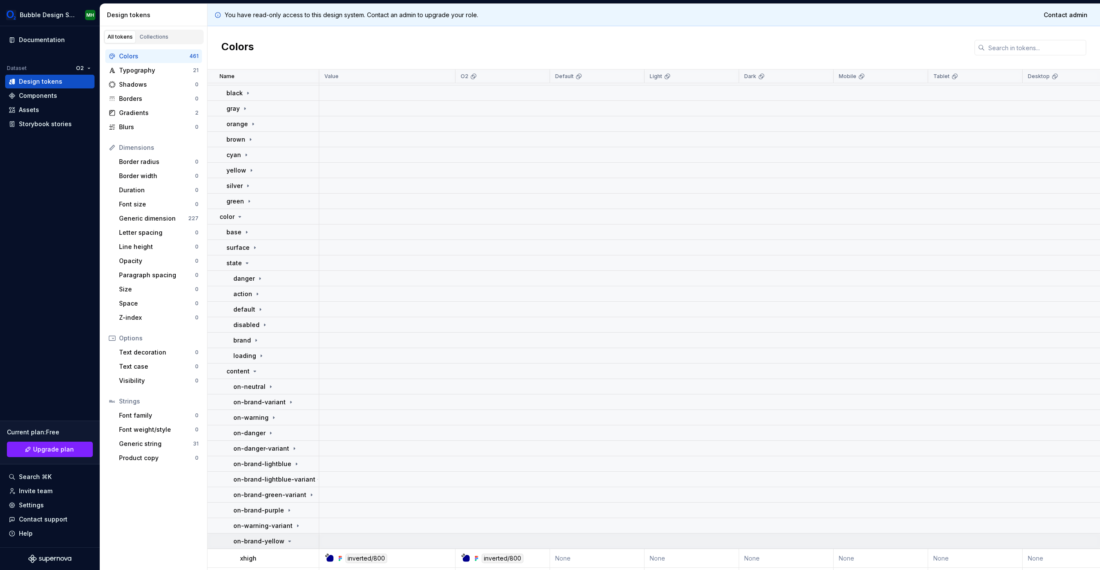
click at [269, 540] on p "on-brand-yellow" at bounding box center [258, 541] width 51 height 9
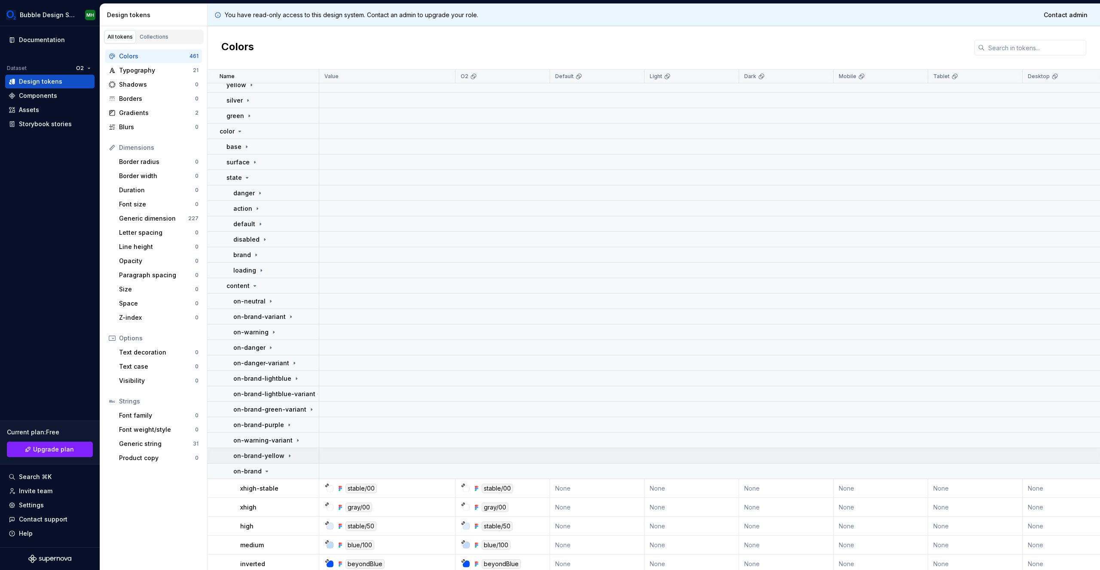
scroll to position [875, 0]
click at [281, 473] on div "on-brand" at bounding box center [275, 470] width 85 height 9
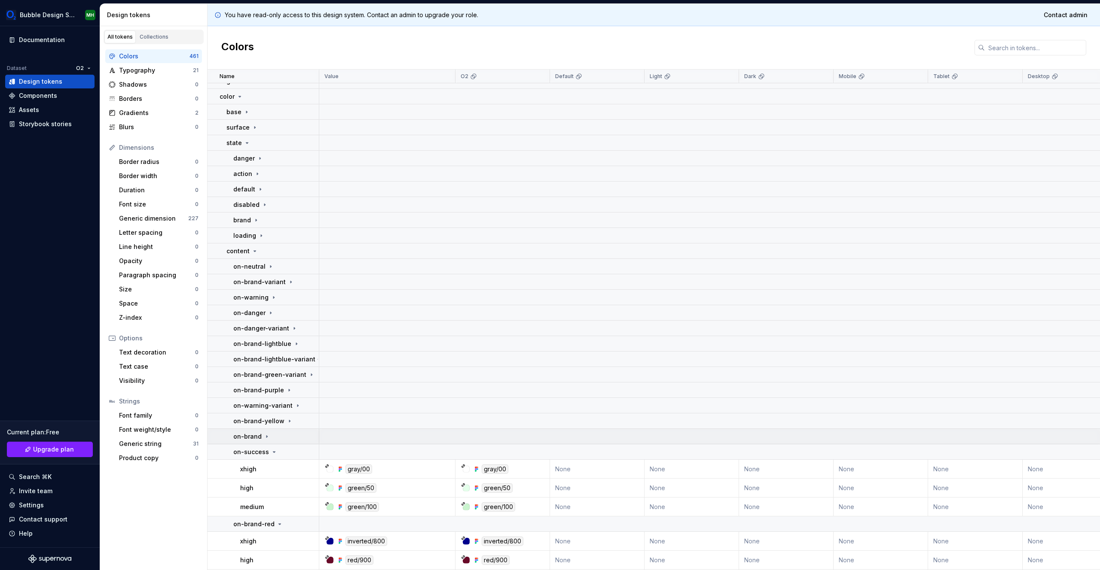
scroll to position [909, 0]
click at [275, 451] on icon at bounding box center [274, 451] width 7 height 7
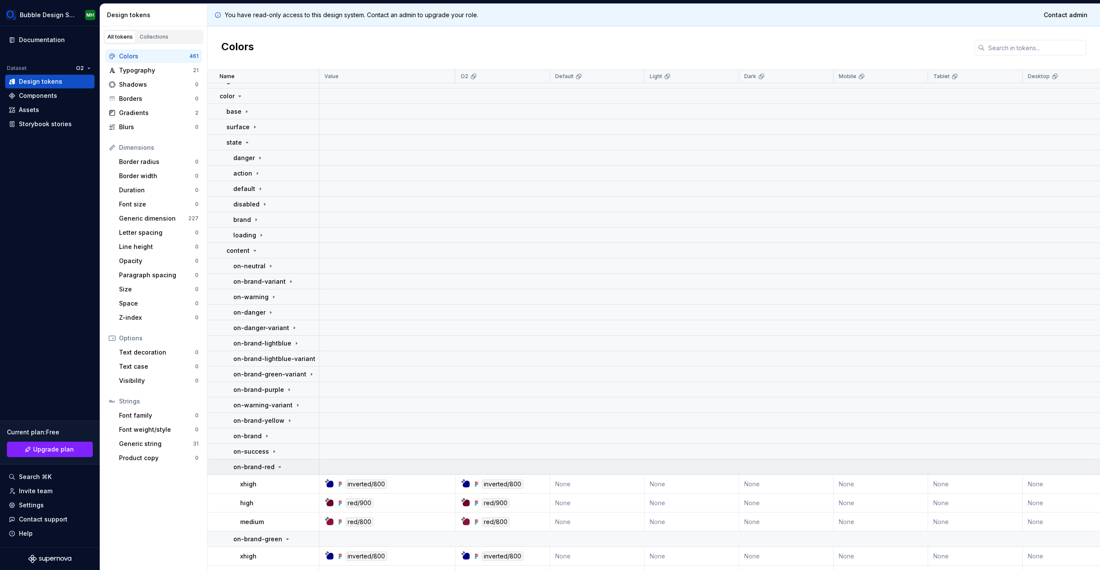
click at [267, 467] on p "on-brand-red" at bounding box center [253, 467] width 41 height 9
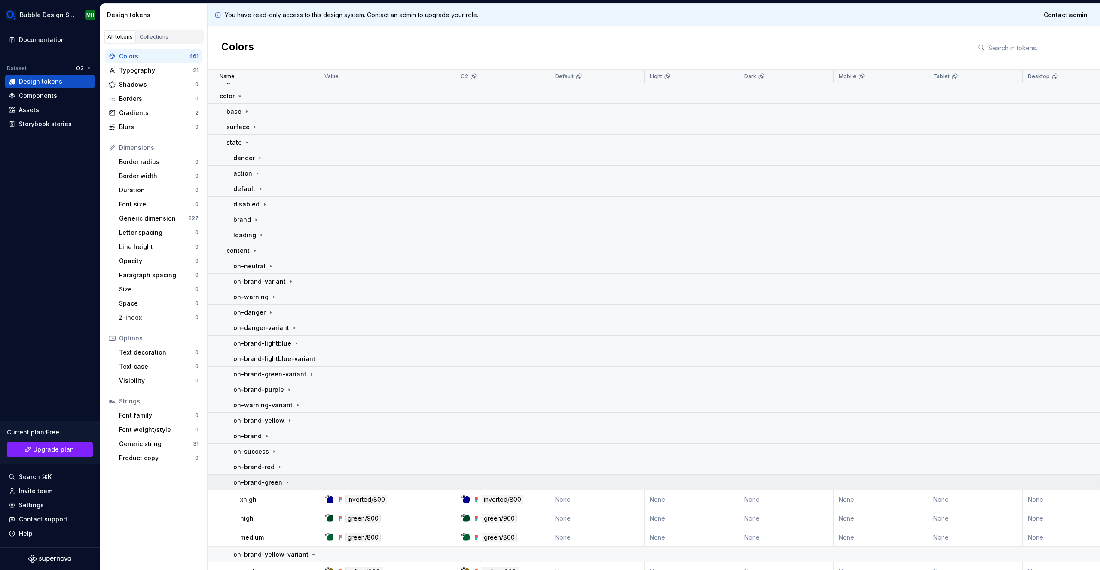
click at [268, 481] on p "on-brand-green" at bounding box center [257, 483] width 49 height 9
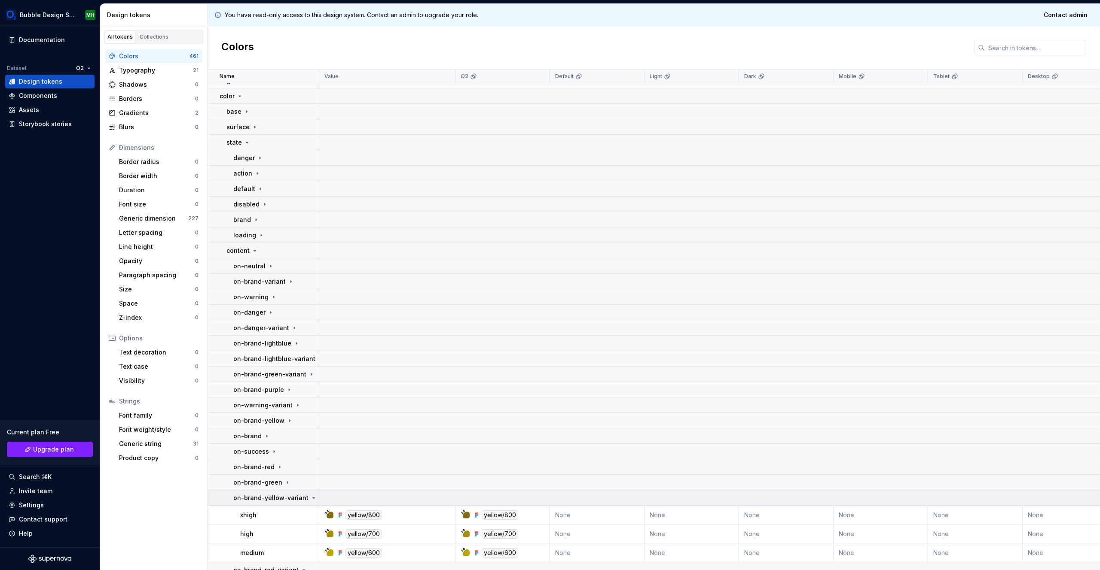
click at [275, 499] on p "on-brand-yellow-variant" at bounding box center [270, 498] width 75 height 9
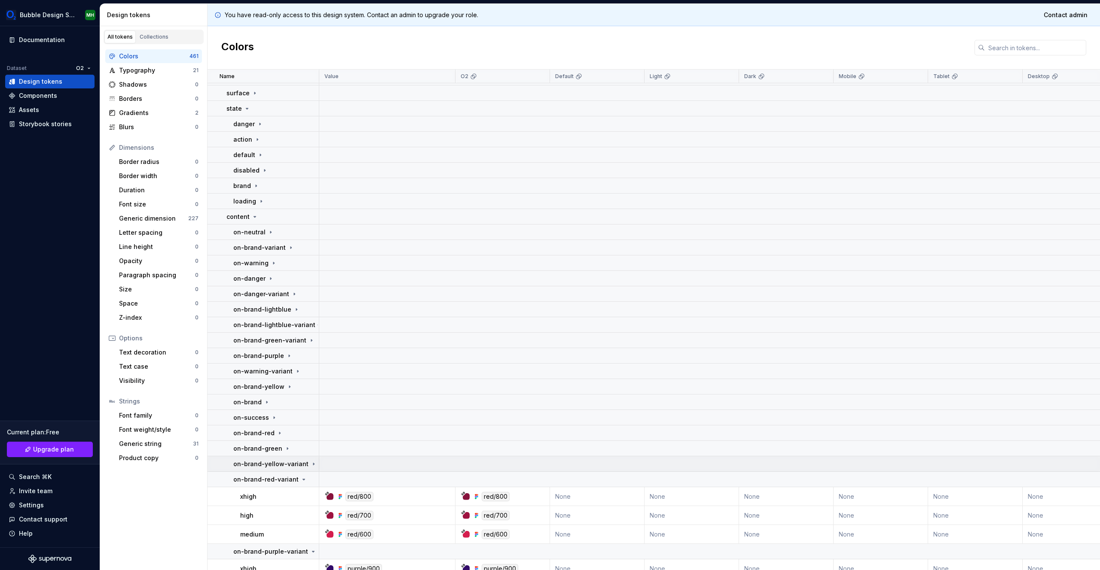
scroll to position [952, 0]
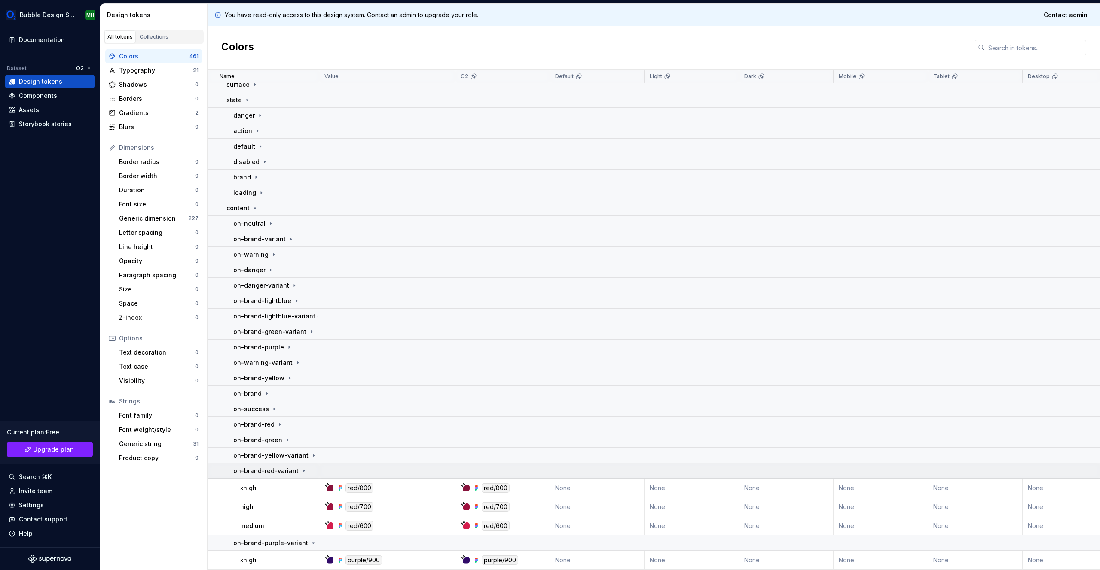
click at [287, 471] on p "on-brand-red-variant" at bounding box center [265, 471] width 65 height 9
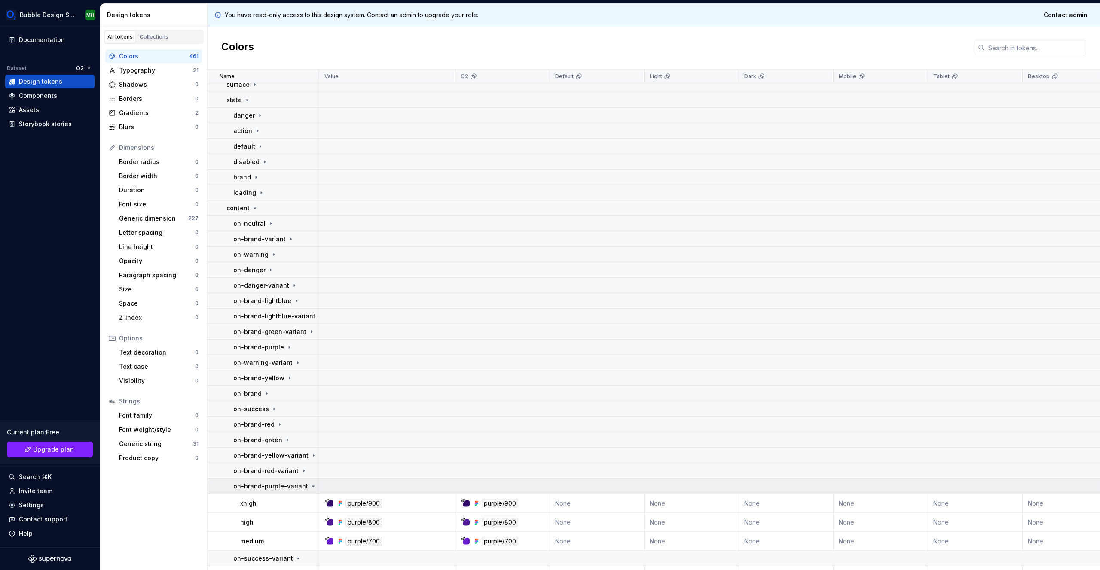
click at [280, 482] on p "on-brand-purple-variant" at bounding box center [270, 486] width 75 height 9
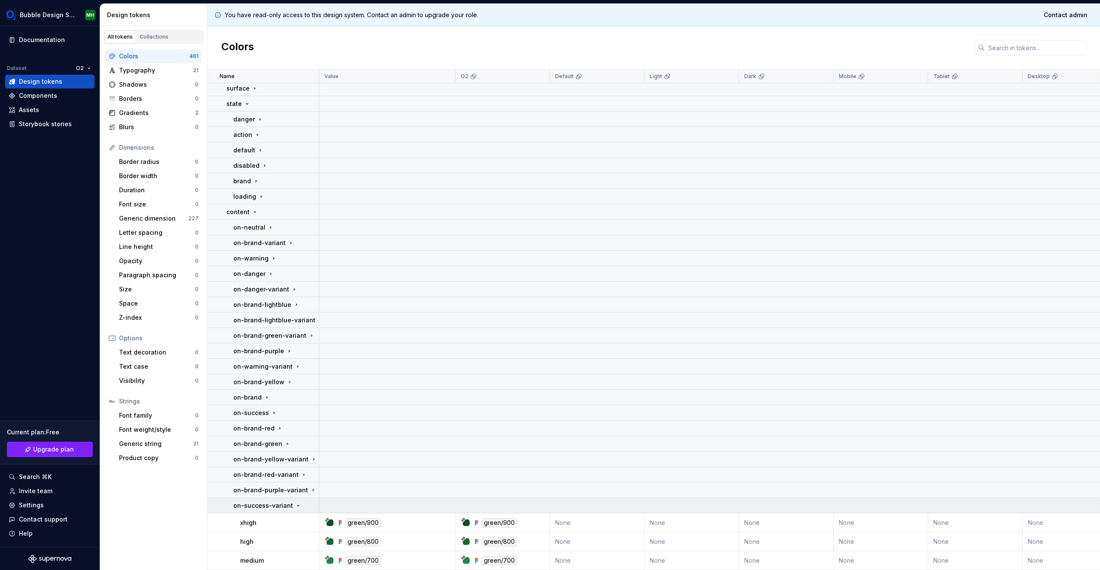
click at [279, 508] on p "on-success-variant" at bounding box center [263, 506] width 60 height 9
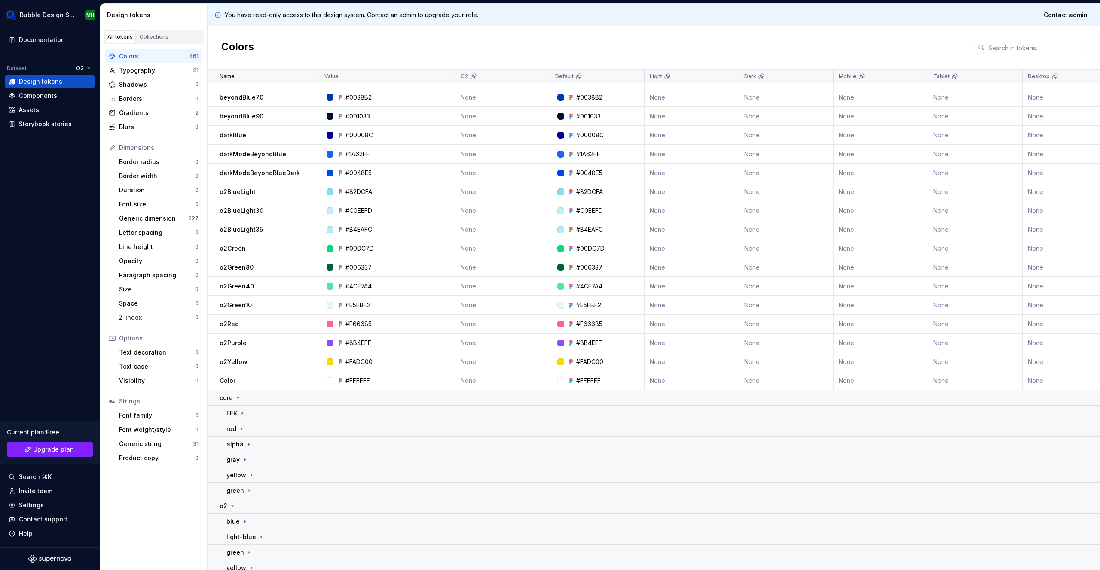
scroll to position [403, 0]
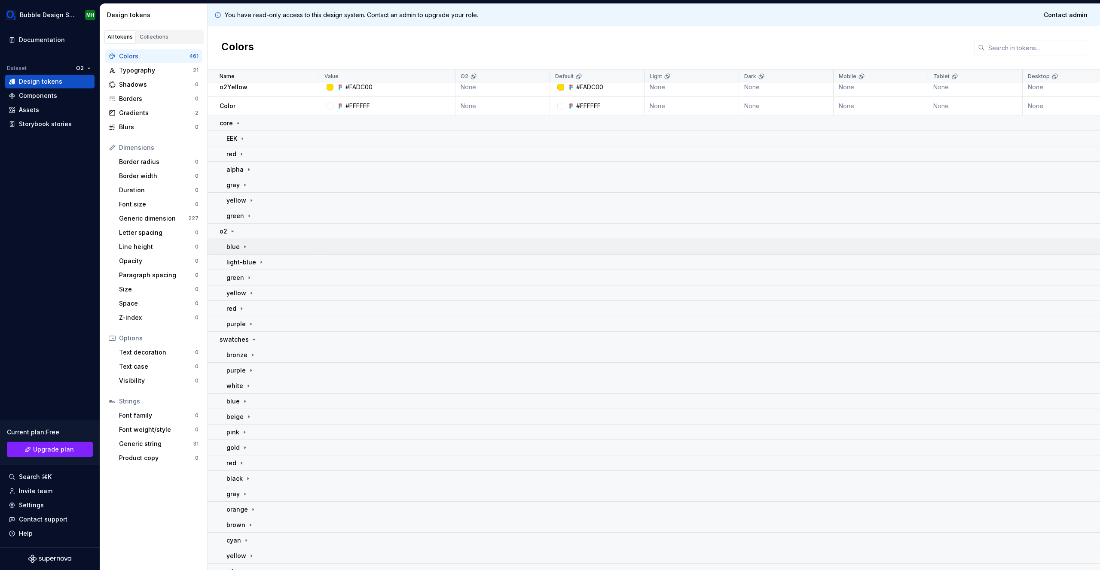
click at [245, 250] on div "blue" at bounding box center [237, 247] width 22 height 9
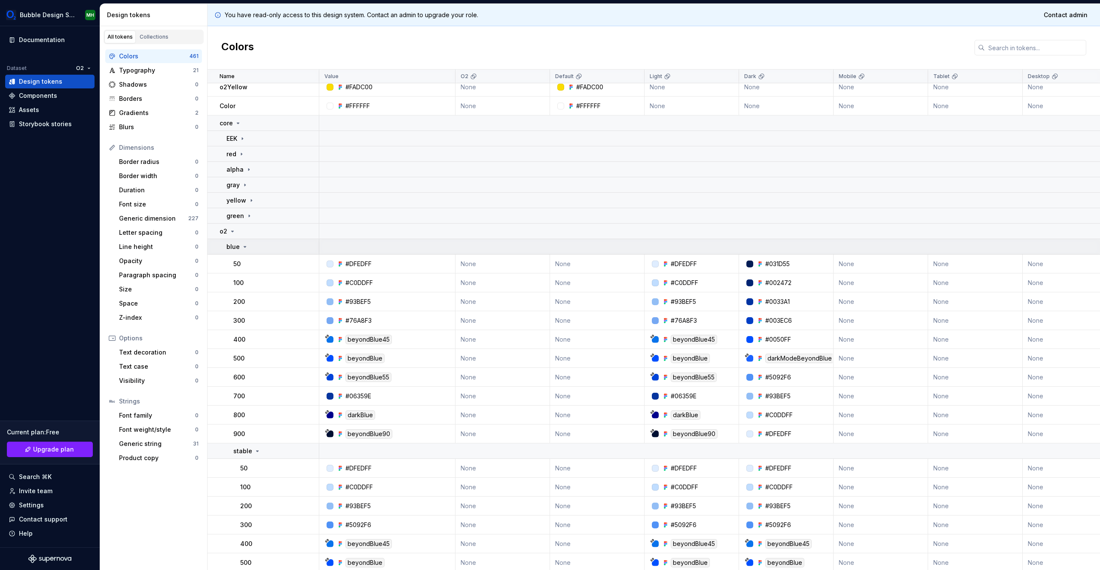
click at [245, 250] on icon at bounding box center [244, 247] width 7 height 7
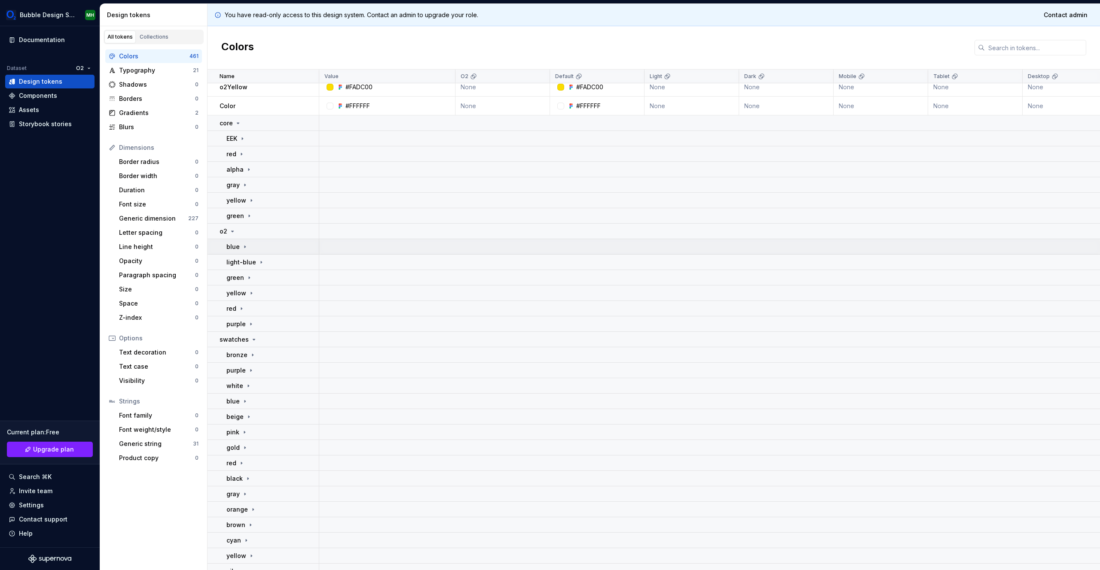
click at [245, 250] on icon at bounding box center [244, 247] width 7 height 7
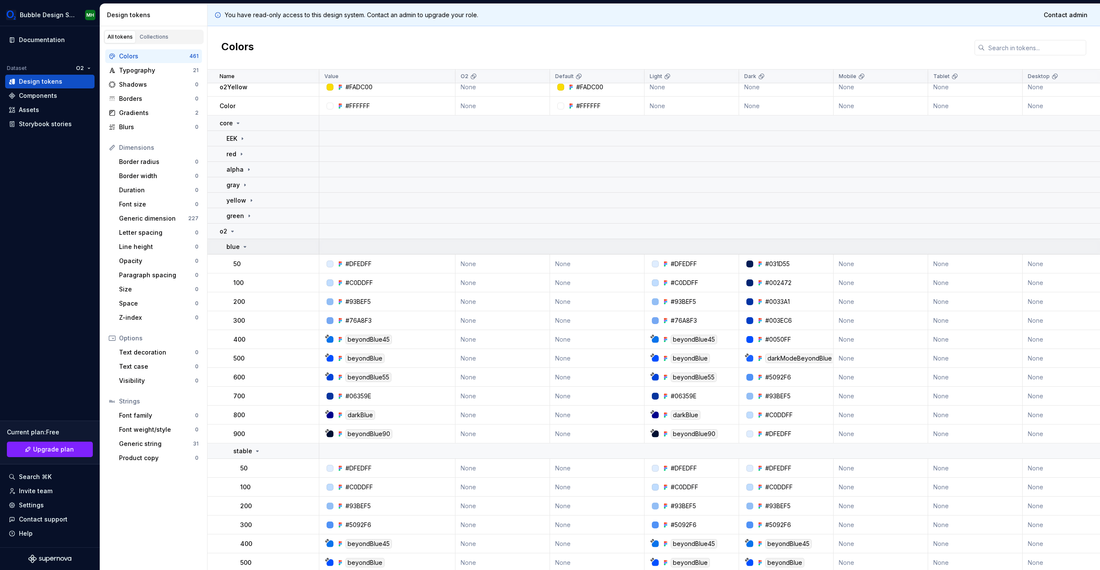
click at [245, 250] on icon at bounding box center [244, 247] width 7 height 7
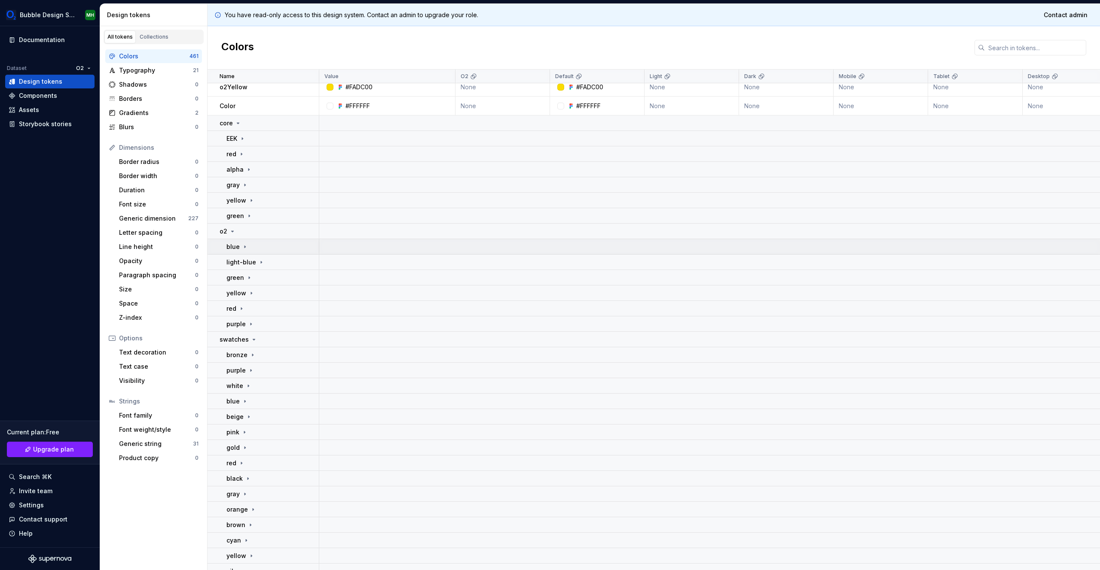
click at [245, 250] on icon at bounding box center [244, 247] width 7 height 7
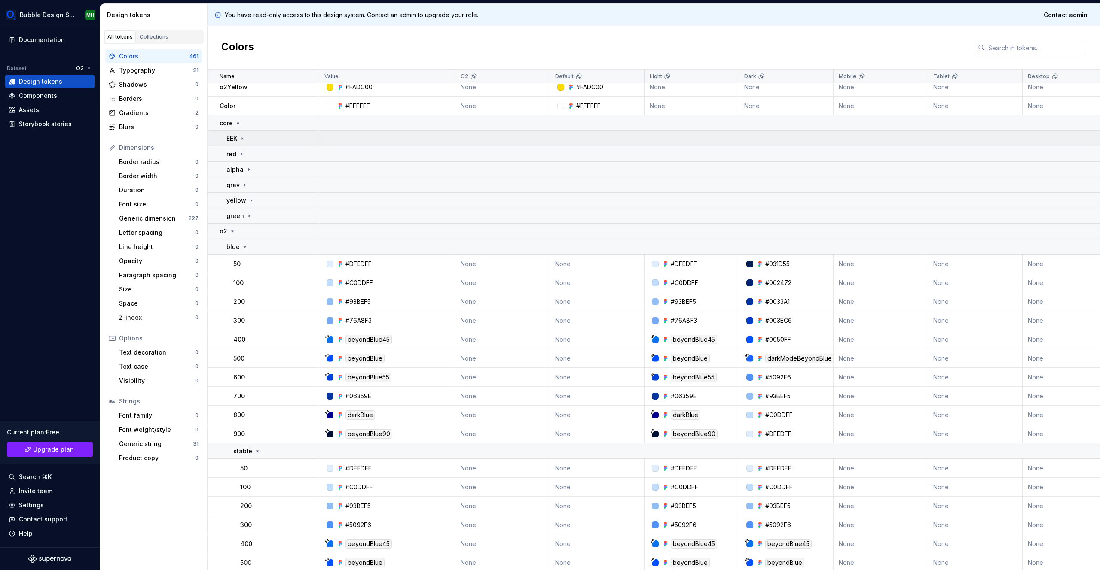
click at [245, 140] on icon at bounding box center [242, 138] width 7 height 7
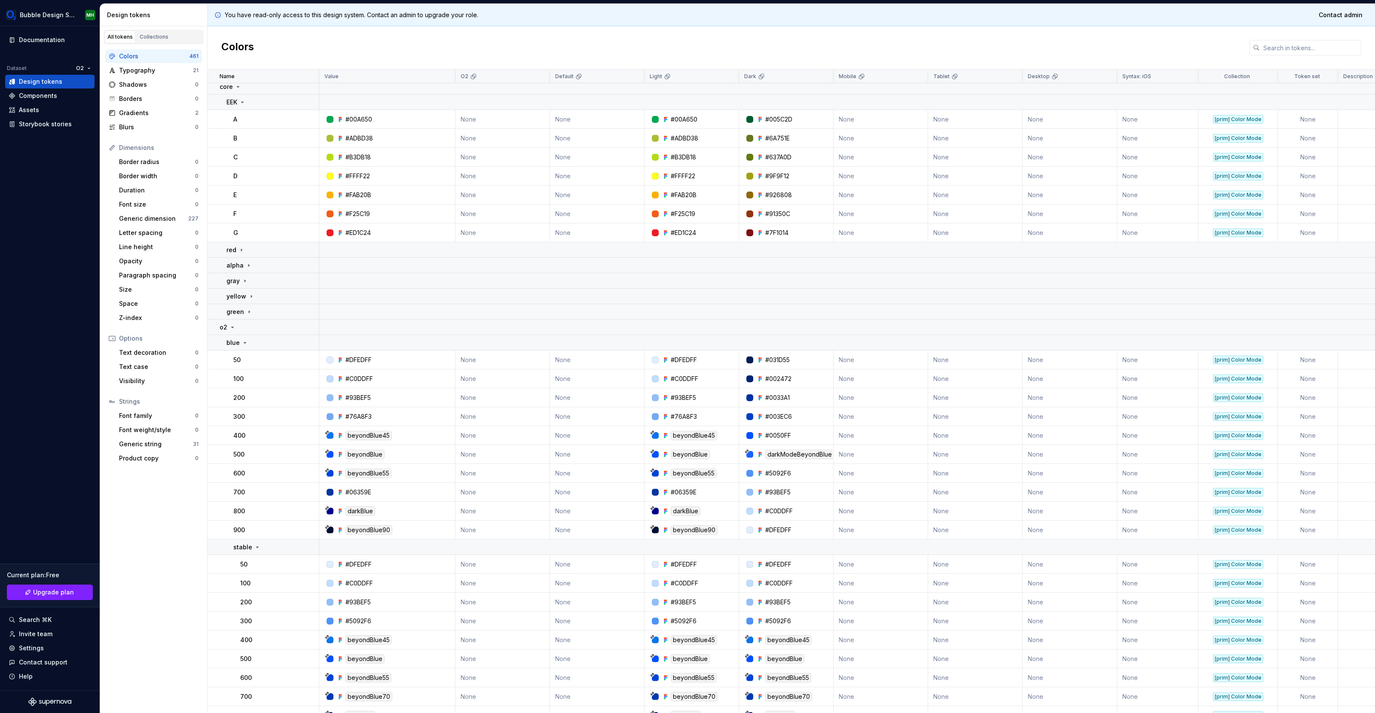
scroll to position [441, 0]
click at [249, 98] on div "EEK" at bounding box center [272, 100] width 92 height 9
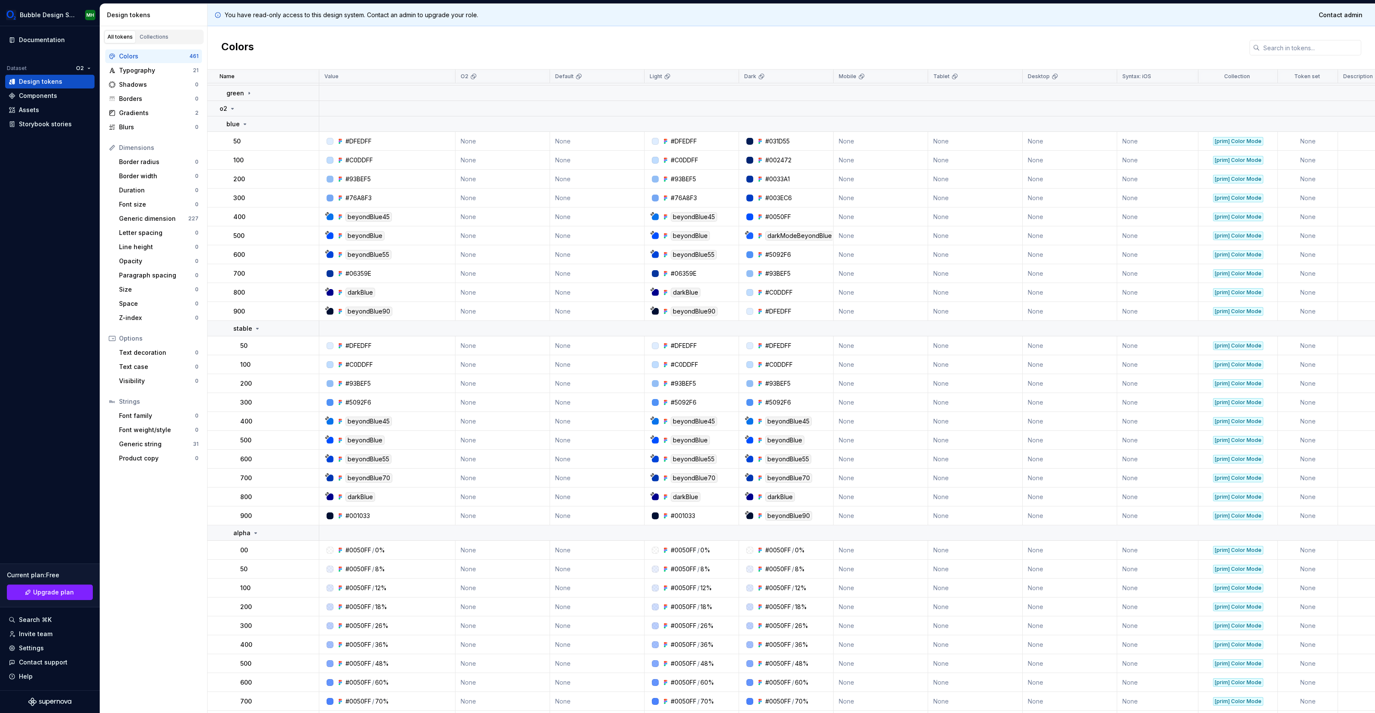
scroll to position [544, 0]
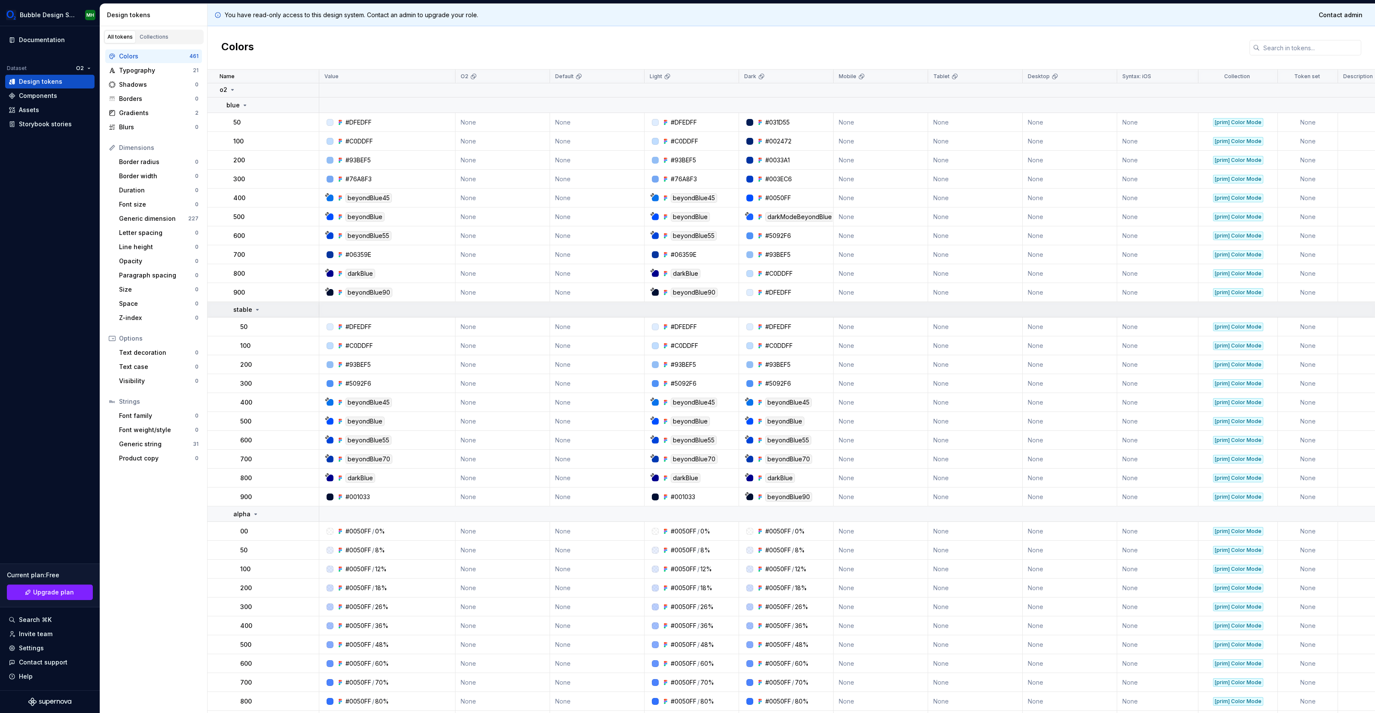
click at [258, 306] on icon at bounding box center [257, 309] width 7 height 7
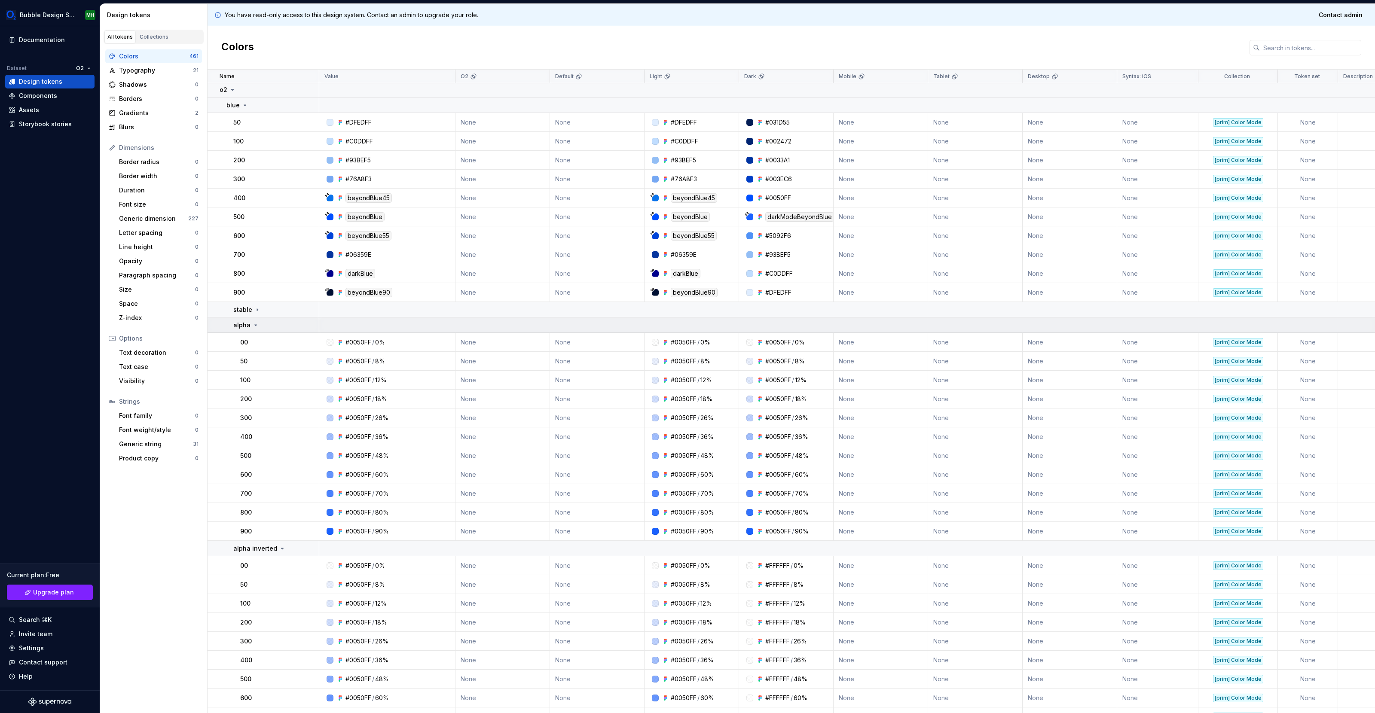
click at [256, 326] on icon at bounding box center [255, 325] width 7 height 7
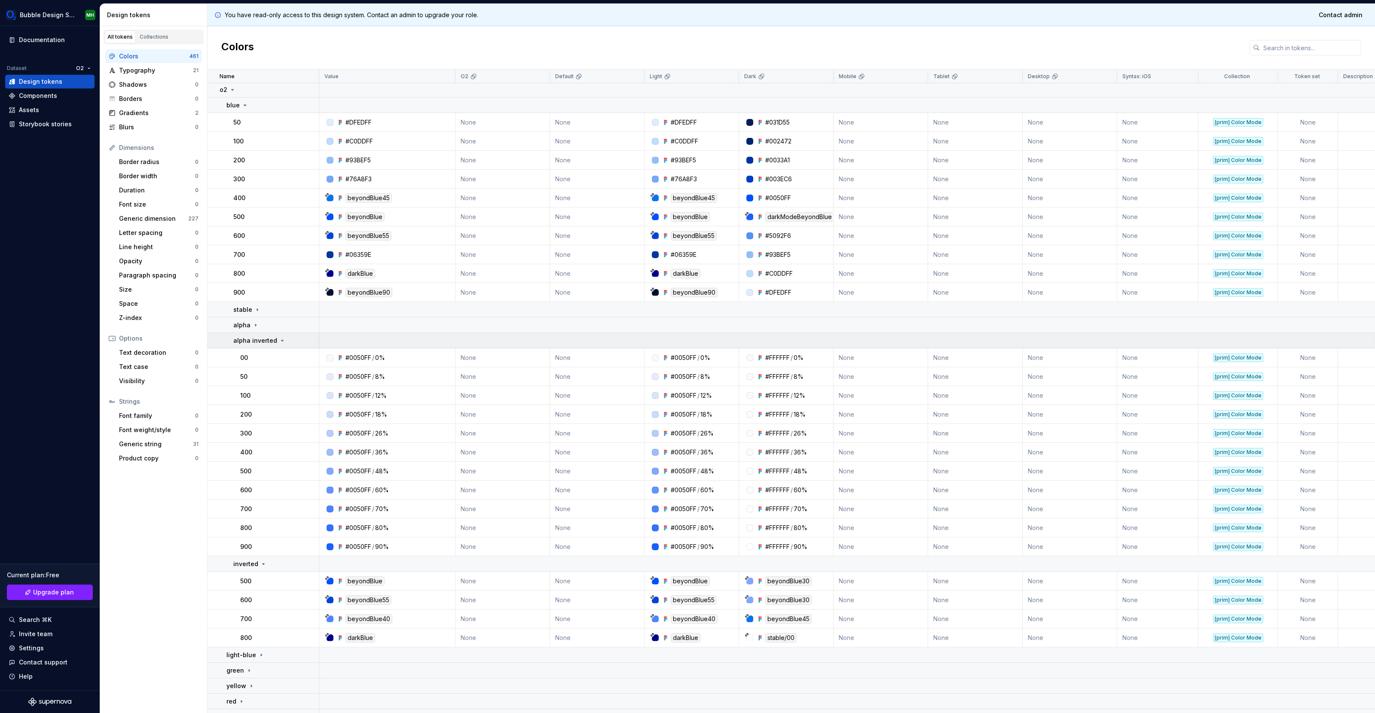
click at [281, 338] on icon at bounding box center [282, 340] width 7 height 7
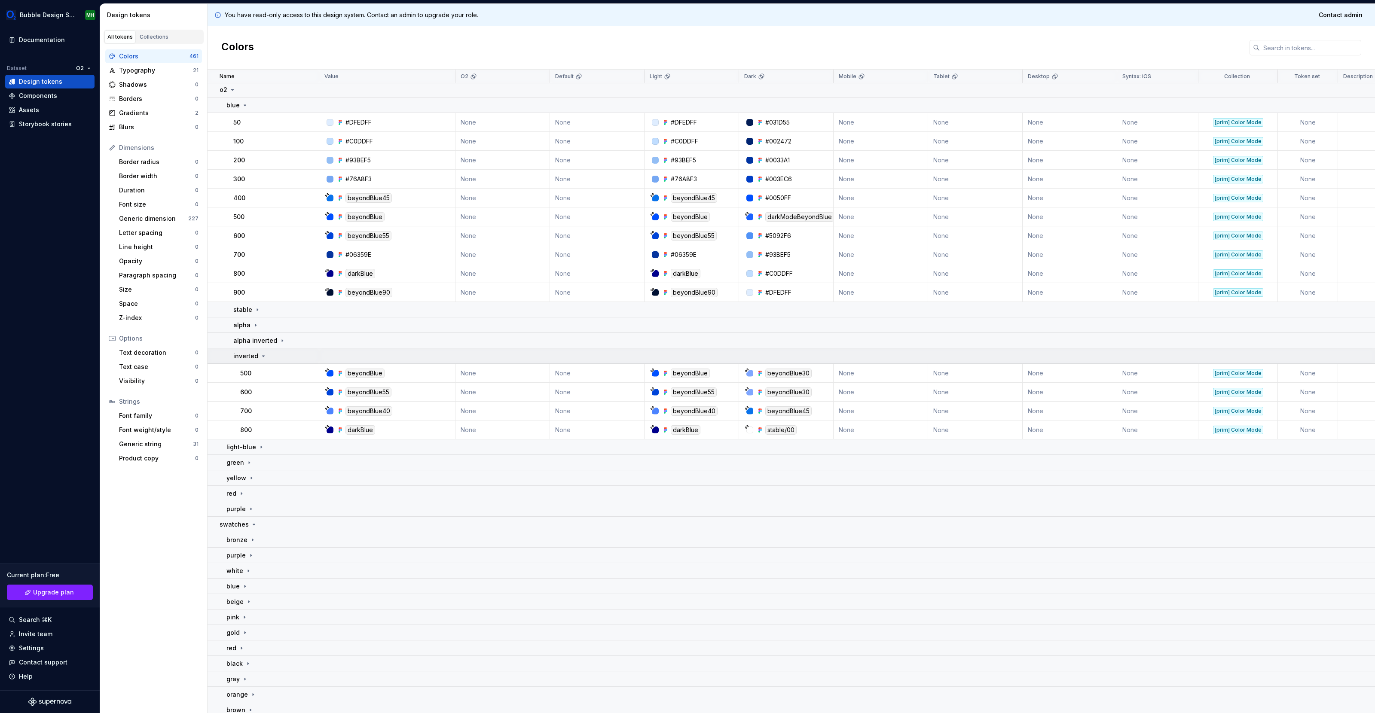
click at [262, 359] on icon at bounding box center [263, 356] width 7 height 7
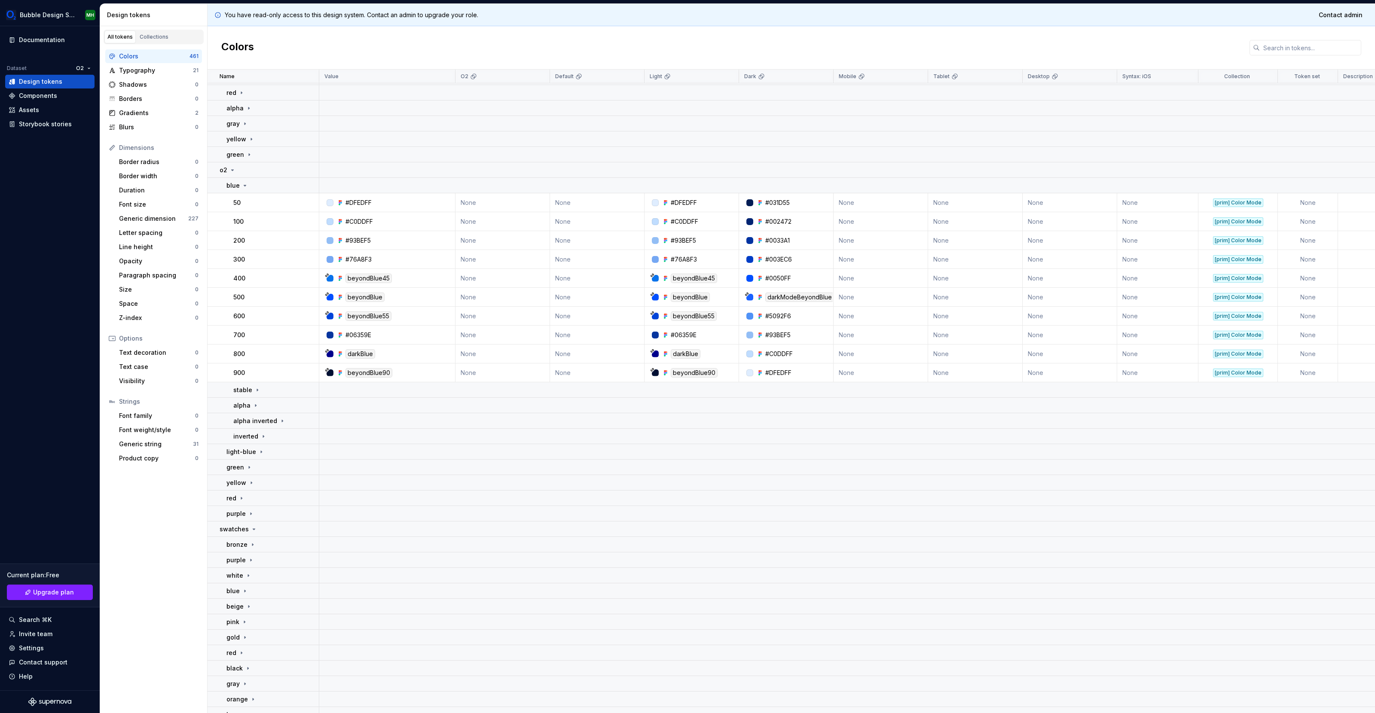
scroll to position [463, 0]
click at [244, 498] on icon at bounding box center [241, 499] width 7 height 7
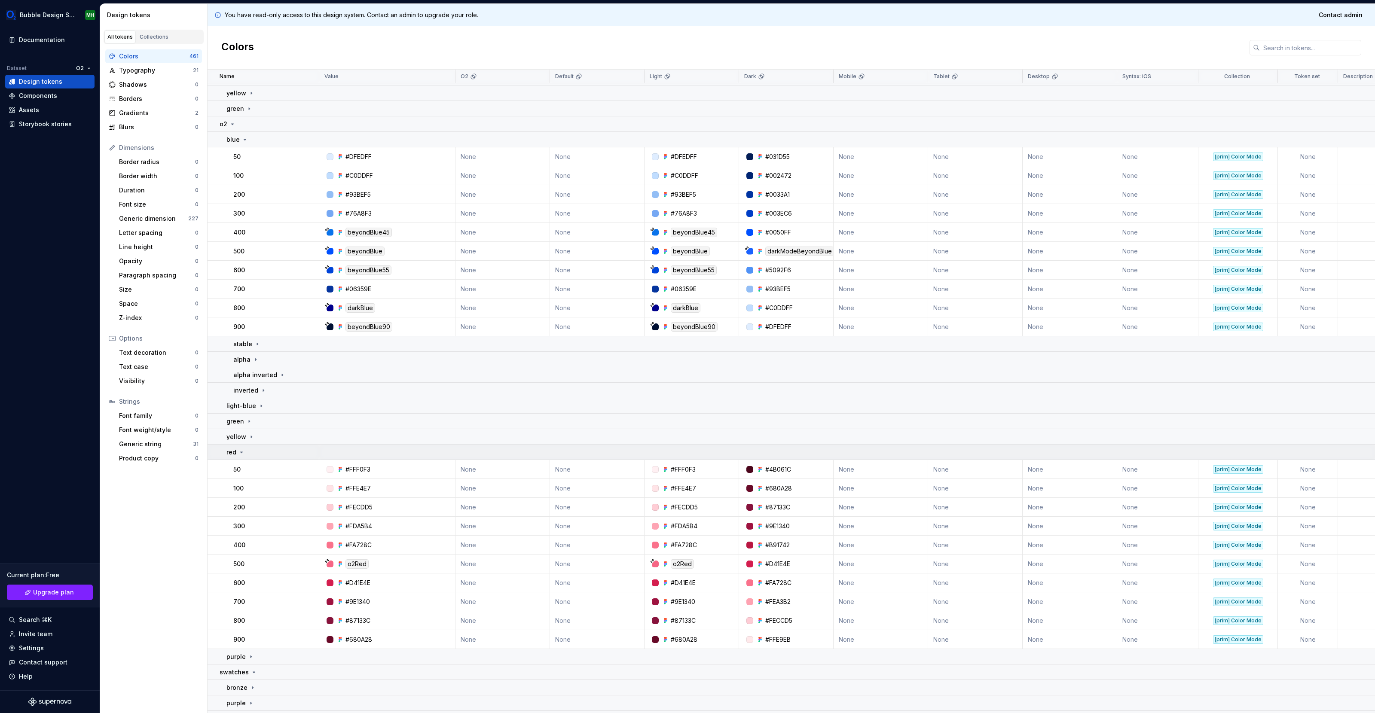
scroll to position [715, 0]
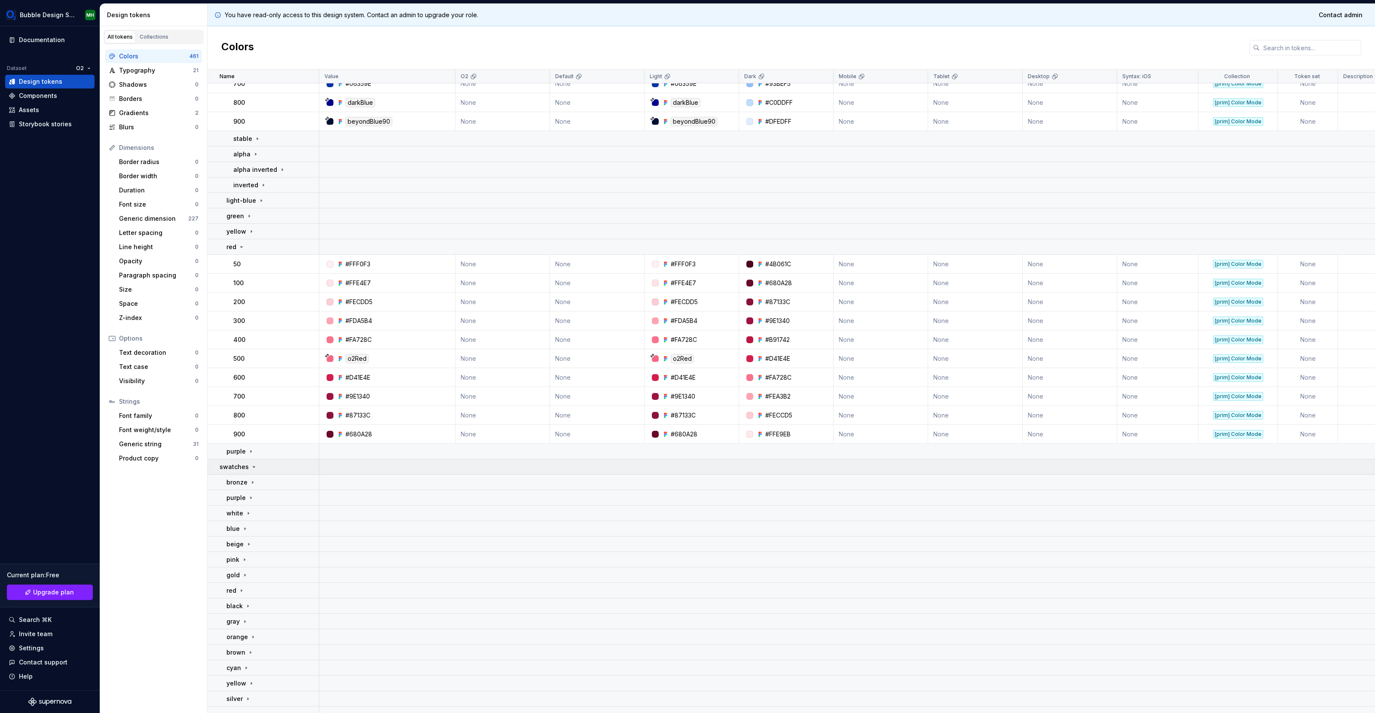
click at [248, 473] on td "swatches" at bounding box center [263, 466] width 112 height 15
click at [250, 468] on icon at bounding box center [253, 467] width 7 height 7
click at [249, 483] on icon at bounding box center [252, 482] width 7 height 7
click at [454, 170] on td at bounding box center [901, 169] width 1165 height 15
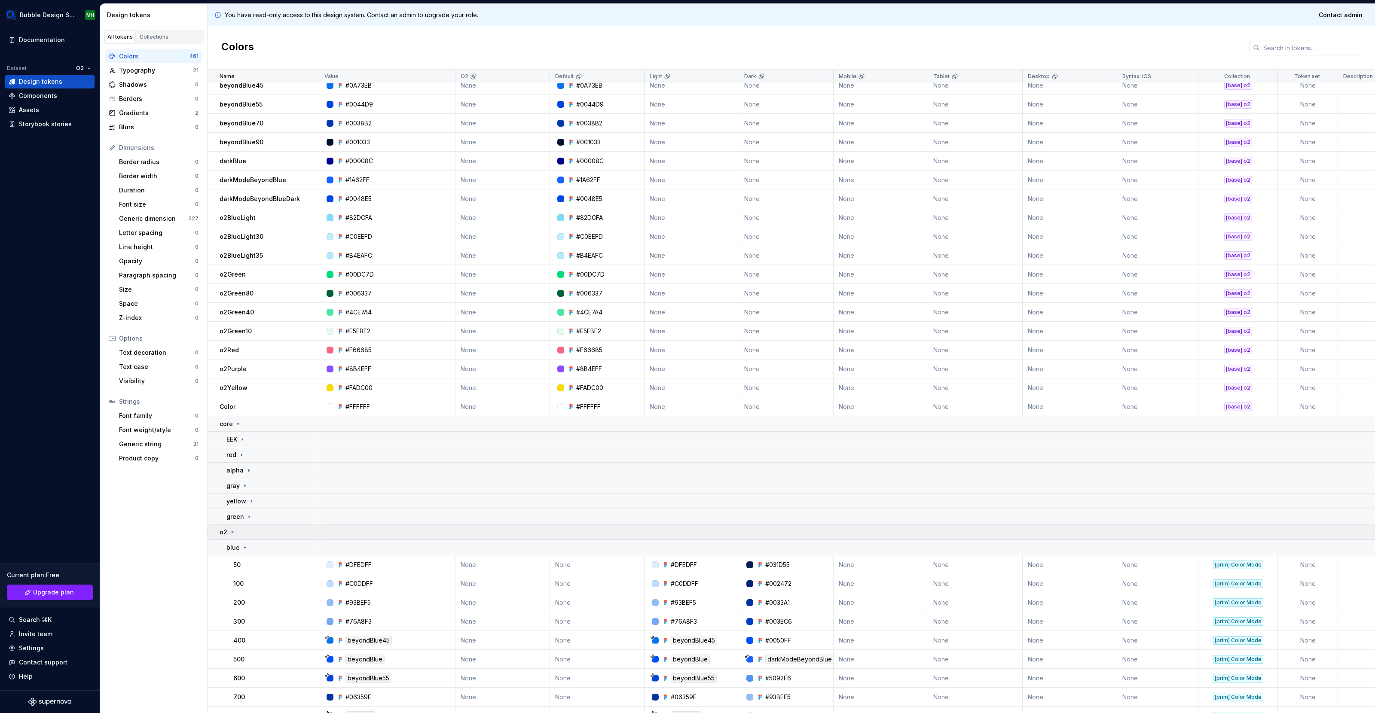
scroll to position [108, 0]
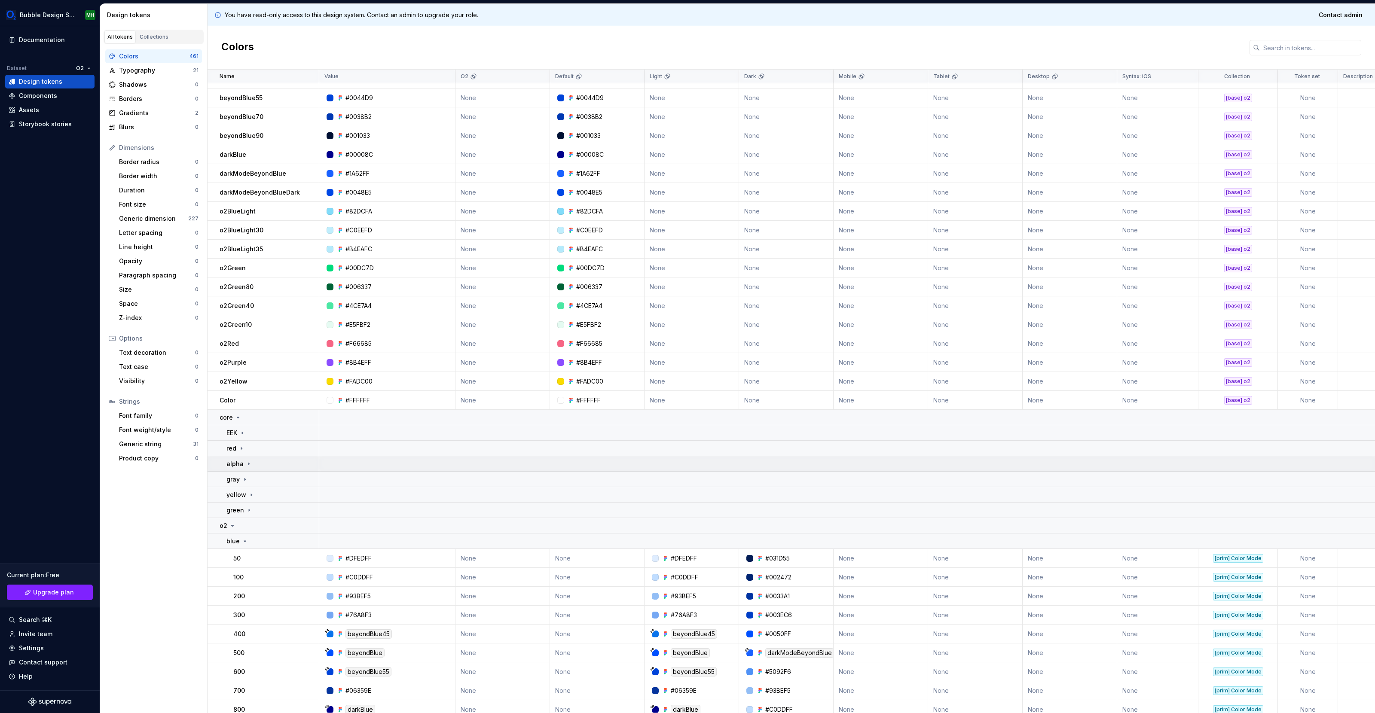
click at [247, 470] on td "alpha" at bounding box center [263, 463] width 112 height 15
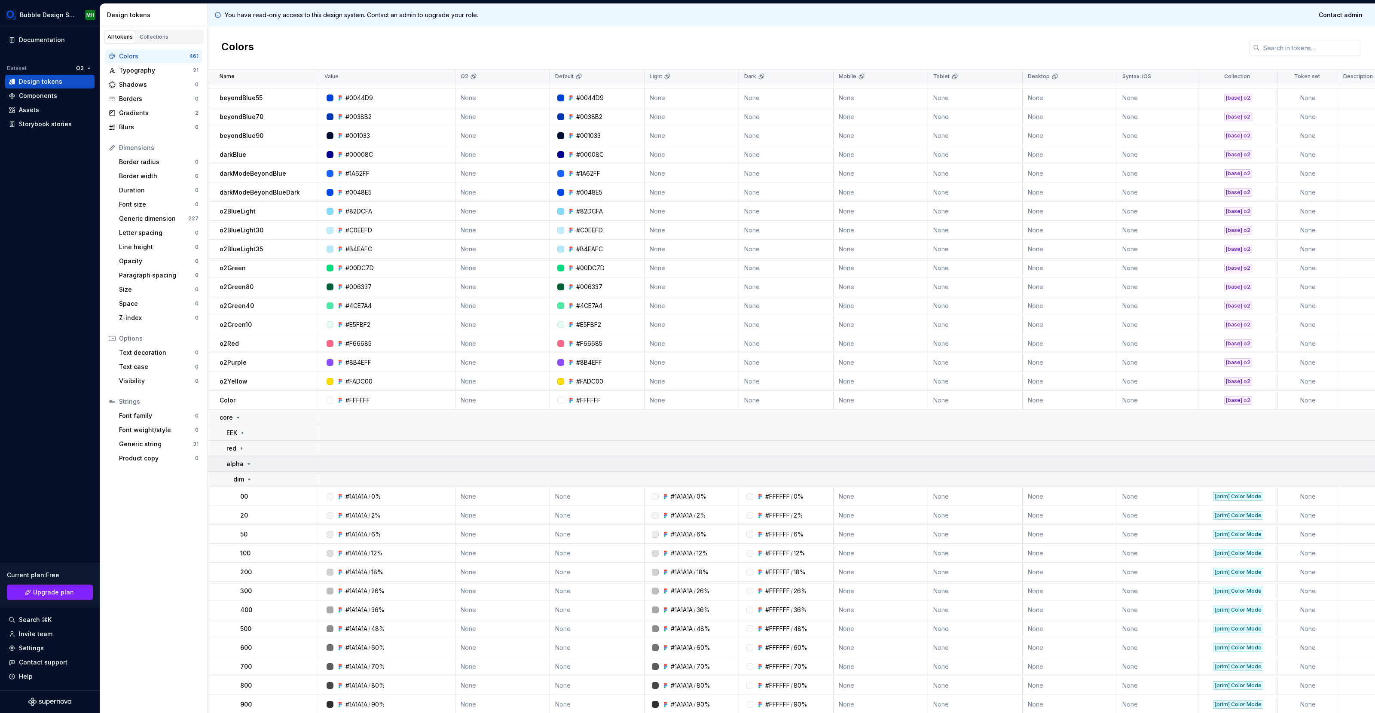
click at [247, 462] on icon at bounding box center [248, 464] width 7 height 7
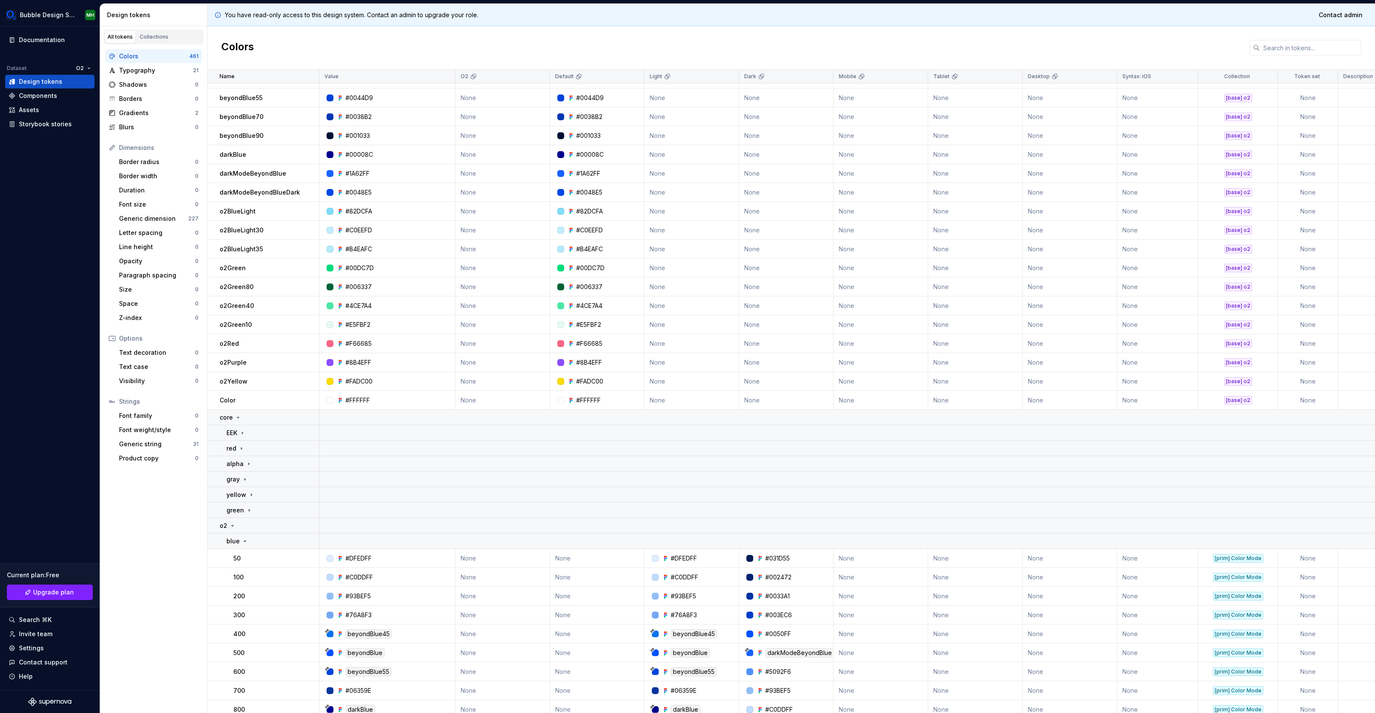
scroll to position [284, 0]
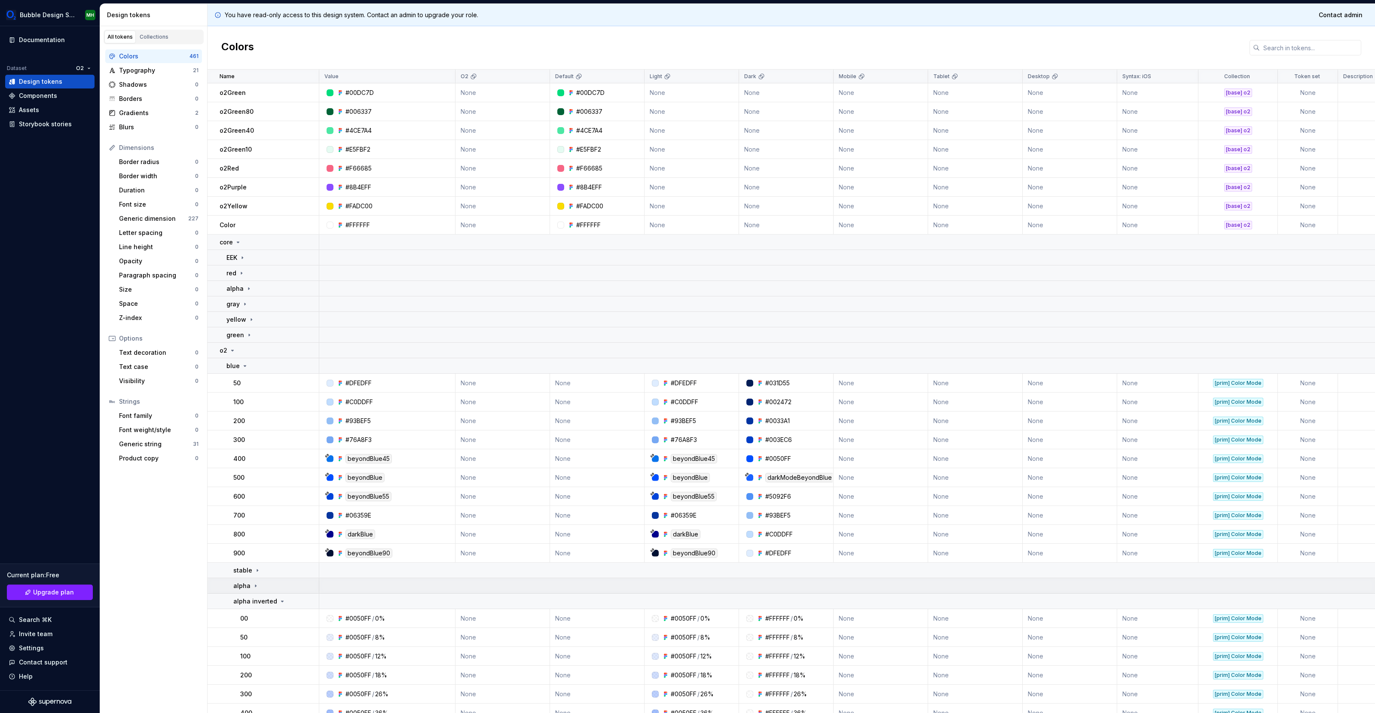
click at [253, 570] on icon at bounding box center [255, 586] width 7 height 7
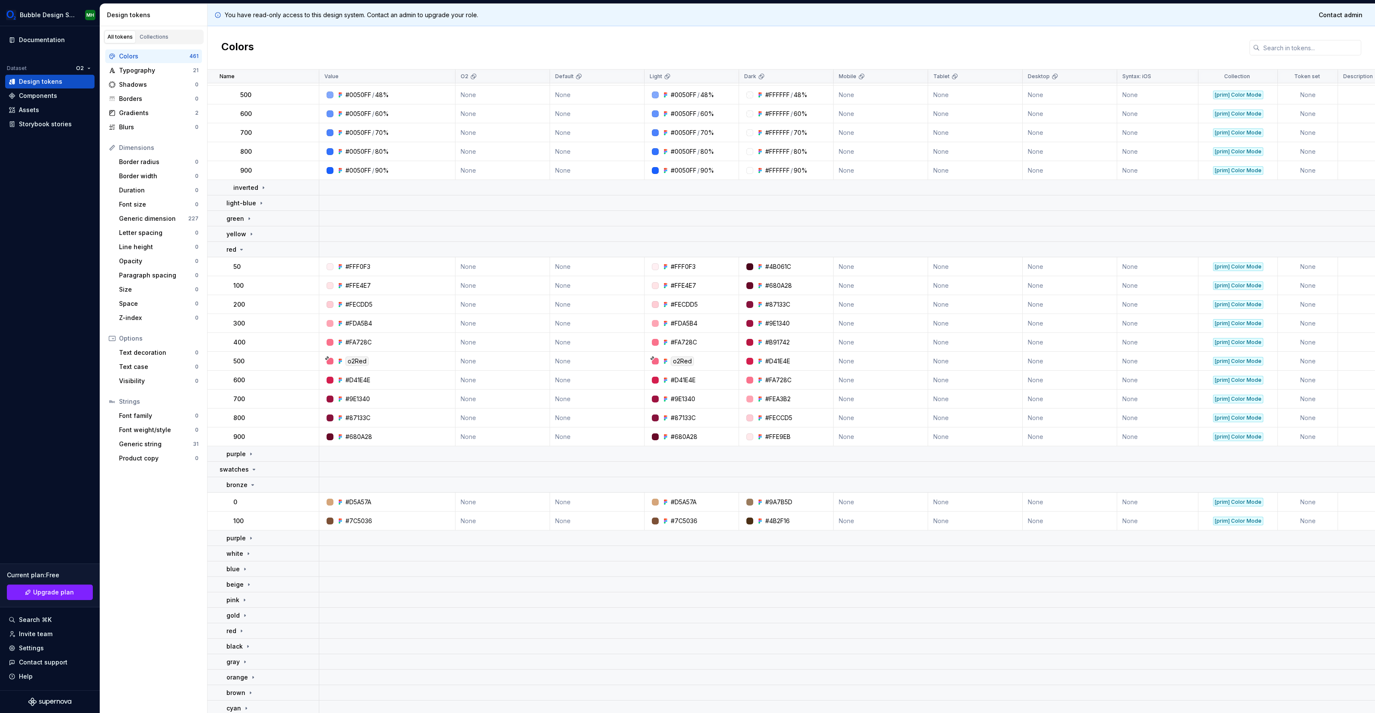
scroll to position [1233, 0]
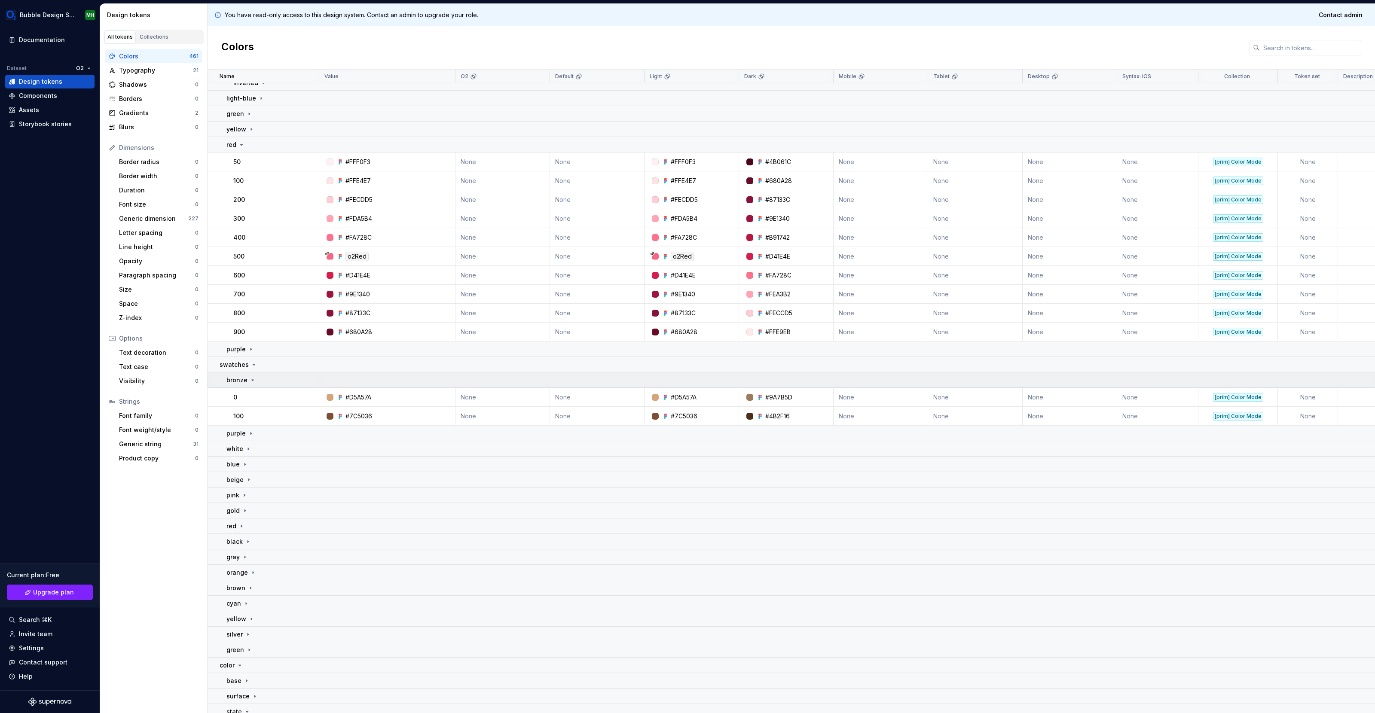
click at [249, 382] on icon at bounding box center [252, 380] width 7 height 7
click at [247, 502] on icon at bounding box center [247, 503] width 7 height 7
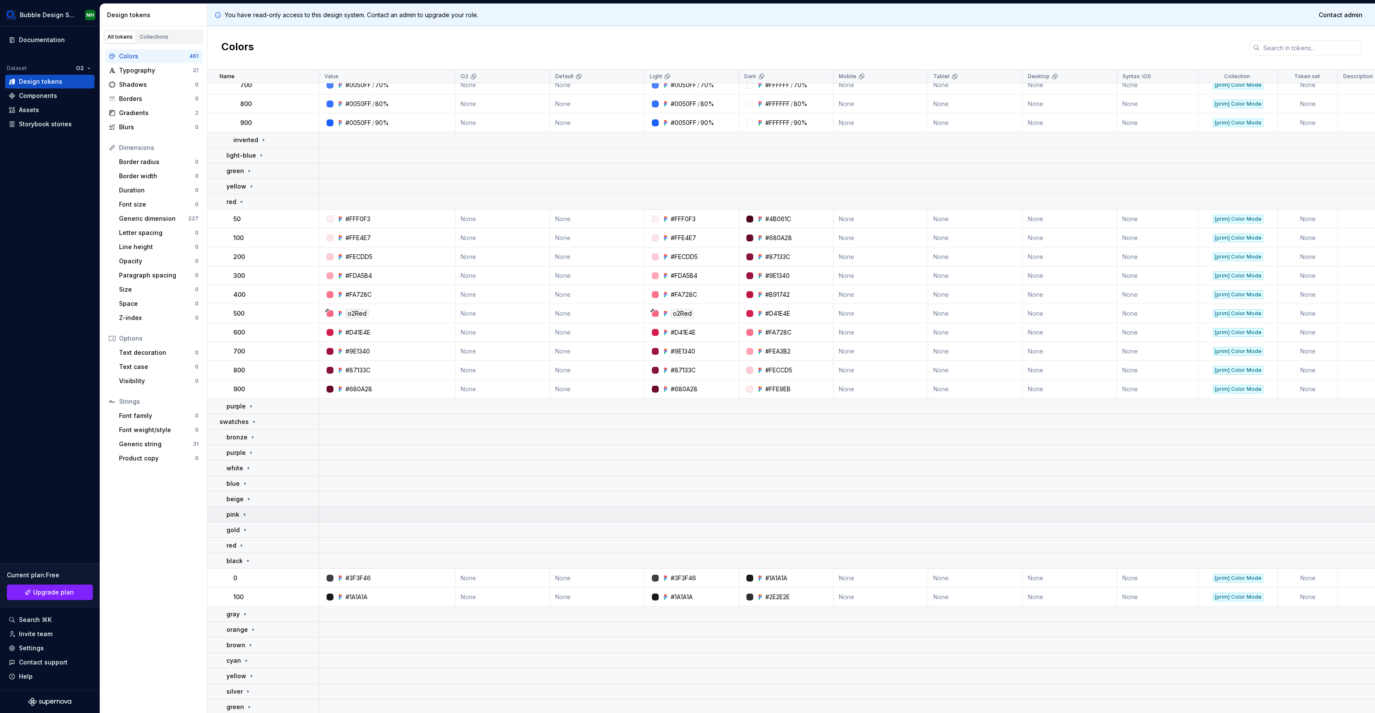
scroll to position [1165, 0]
